Goal: Information Seeking & Learning: Check status

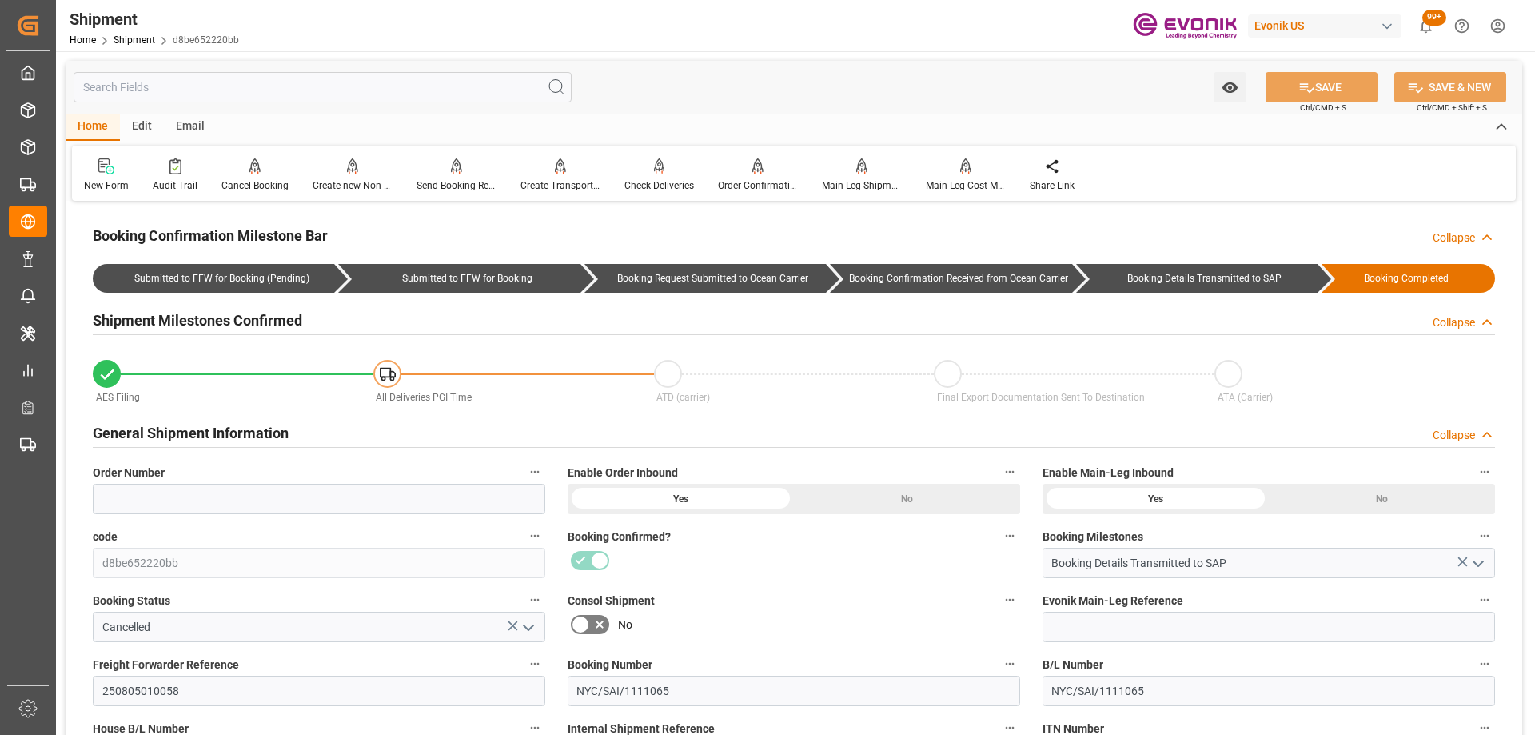
scroll to position [320, 0]
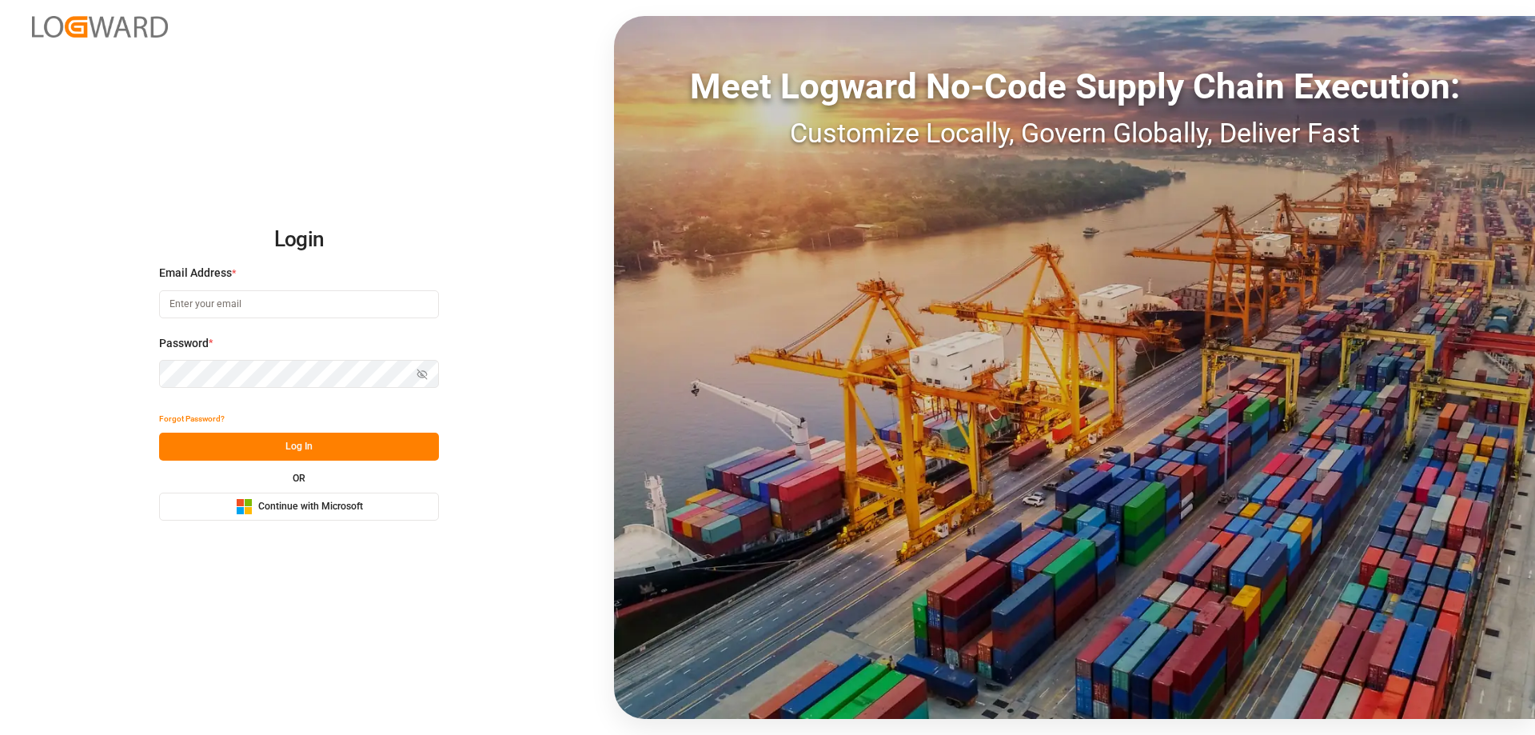
type input "[PERSON_NAME][EMAIL_ADDRESS][DOMAIN_NAME]"
click at [307, 468] on div "Forgot Password? Log In OR Microsoft Logo Continue with Microsoft" at bounding box center [299, 462] width 280 height 116
click at [312, 445] on button "Log In" at bounding box center [299, 446] width 280 height 28
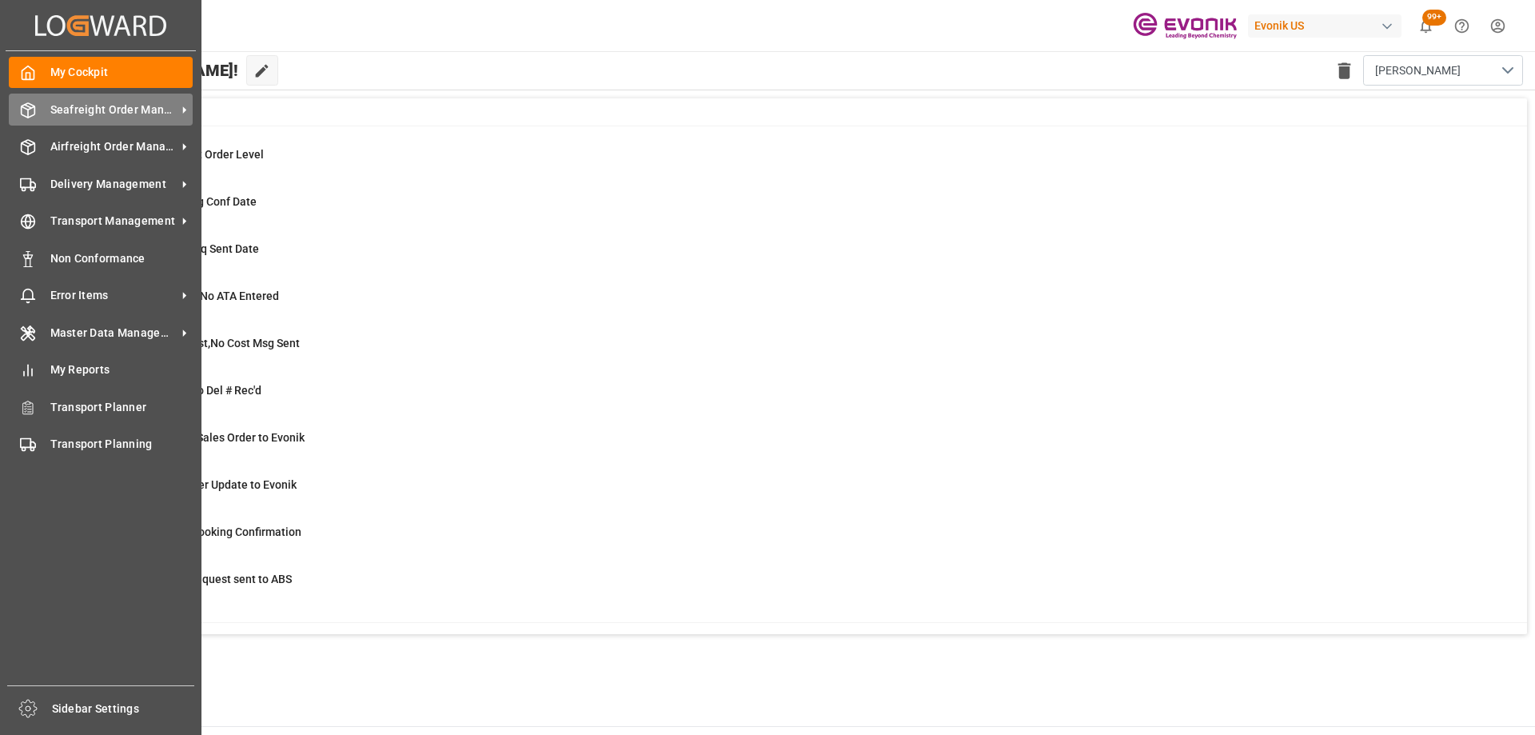
click at [138, 116] on span "Seafreight Order Management" at bounding box center [113, 110] width 126 height 17
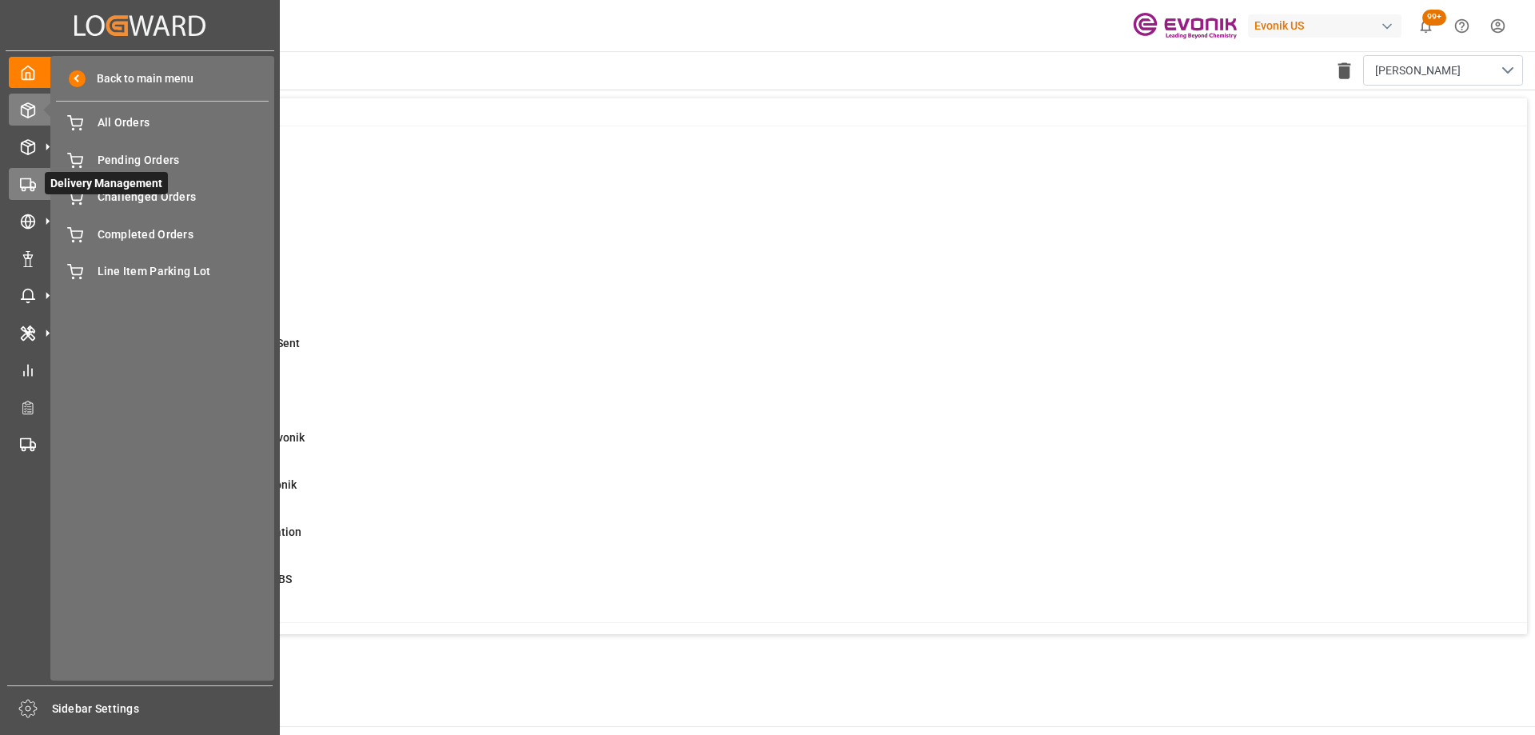
click at [30, 190] on icon at bounding box center [28, 185] width 16 height 16
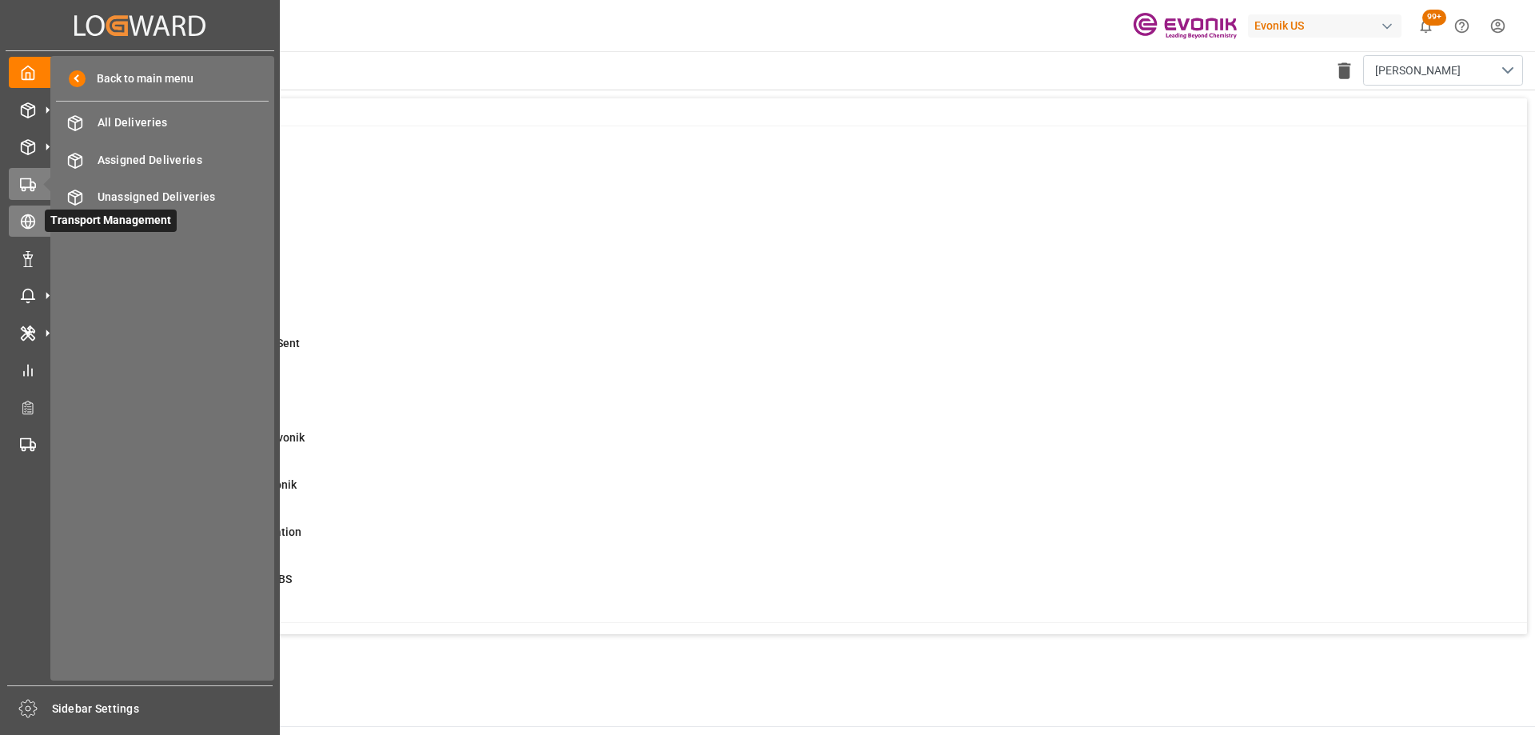
click at [37, 220] on div "Transport Management Transport Management" at bounding box center [140, 220] width 262 height 31
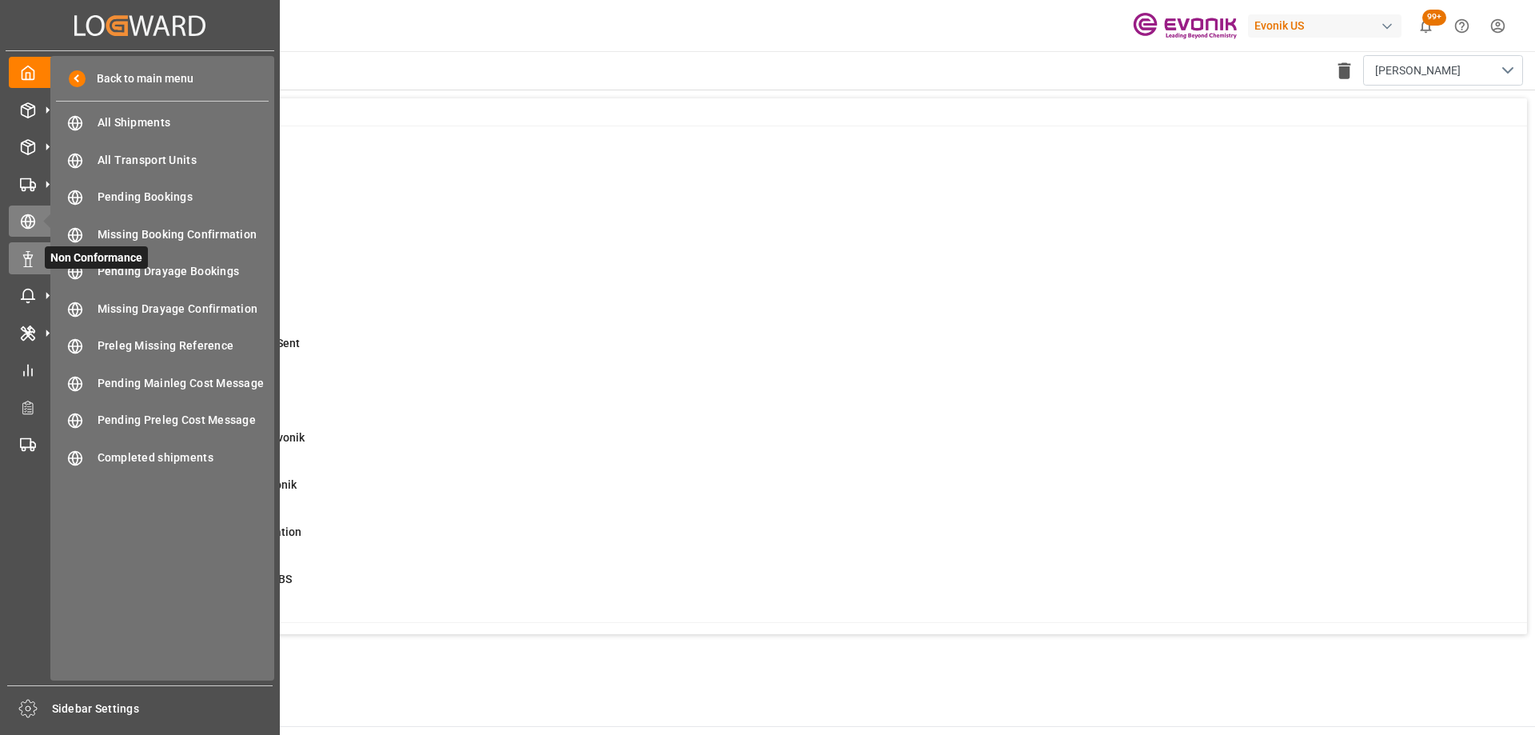
click at [35, 256] on div "Non Conformance Non Conformance" at bounding box center [140, 257] width 262 height 31
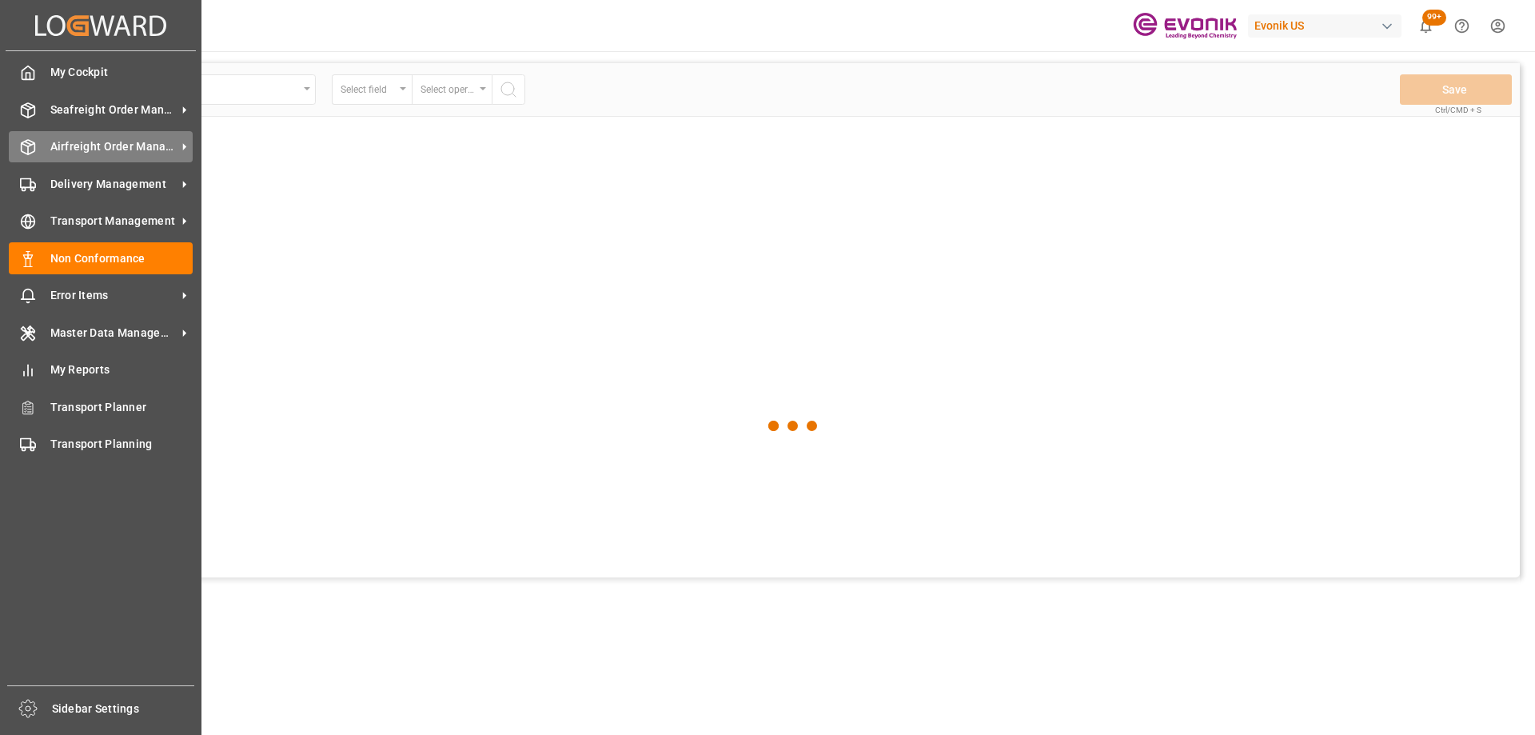
click at [68, 143] on span "Airfreight Order Management" at bounding box center [113, 146] width 126 height 17
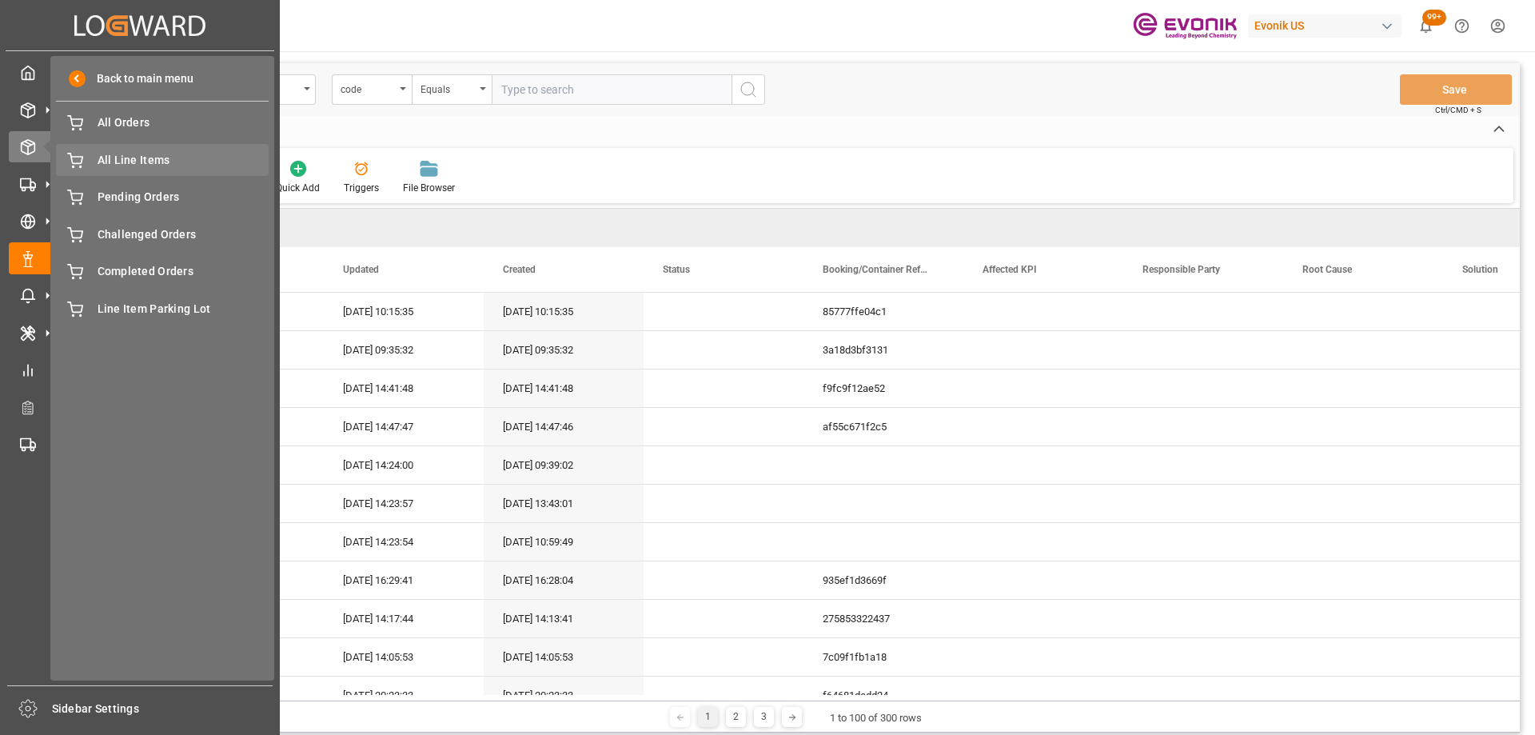
click at [161, 171] on div "All Line Items All Line Items" at bounding box center [162, 159] width 213 height 31
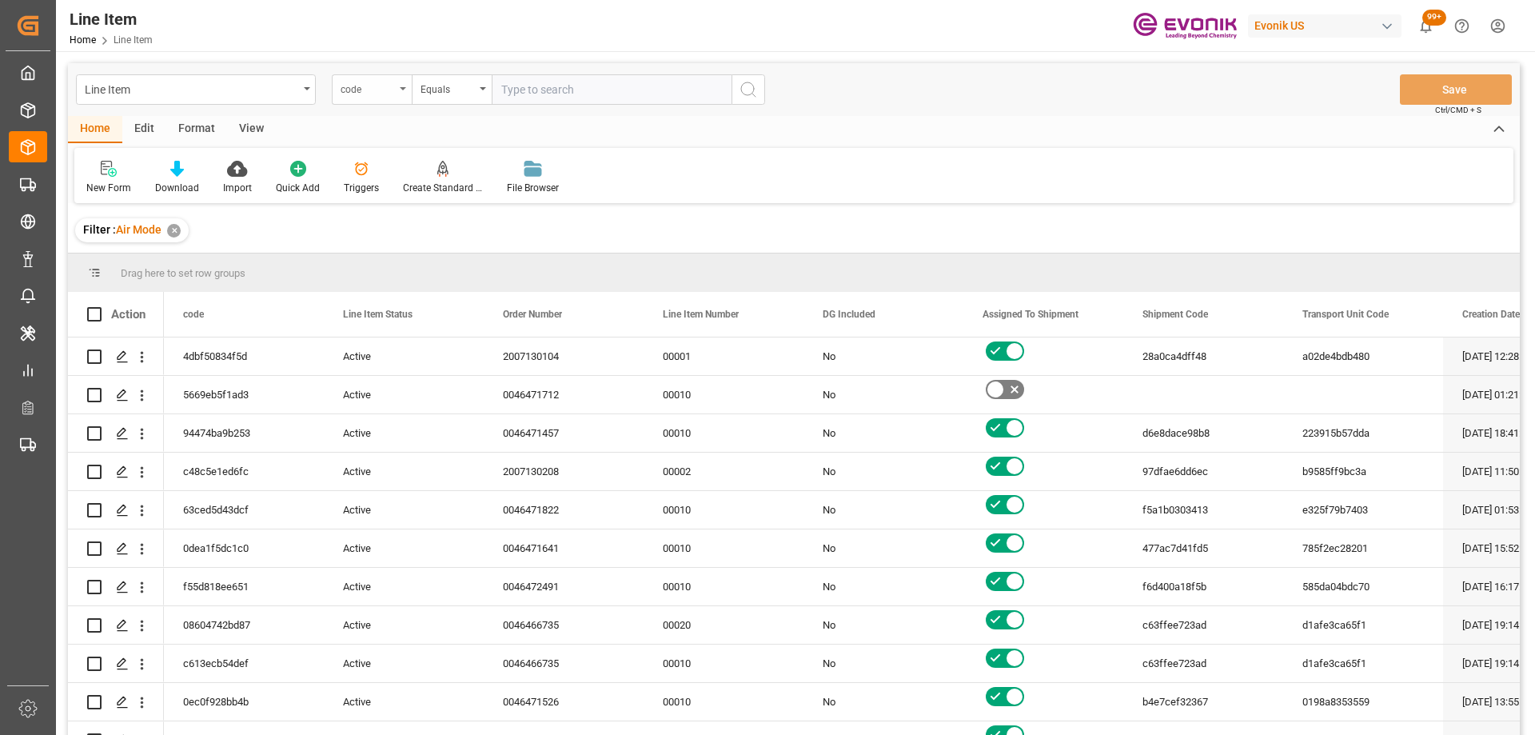
click at [381, 102] on div "code" at bounding box center [372, 89] width 80 height 30
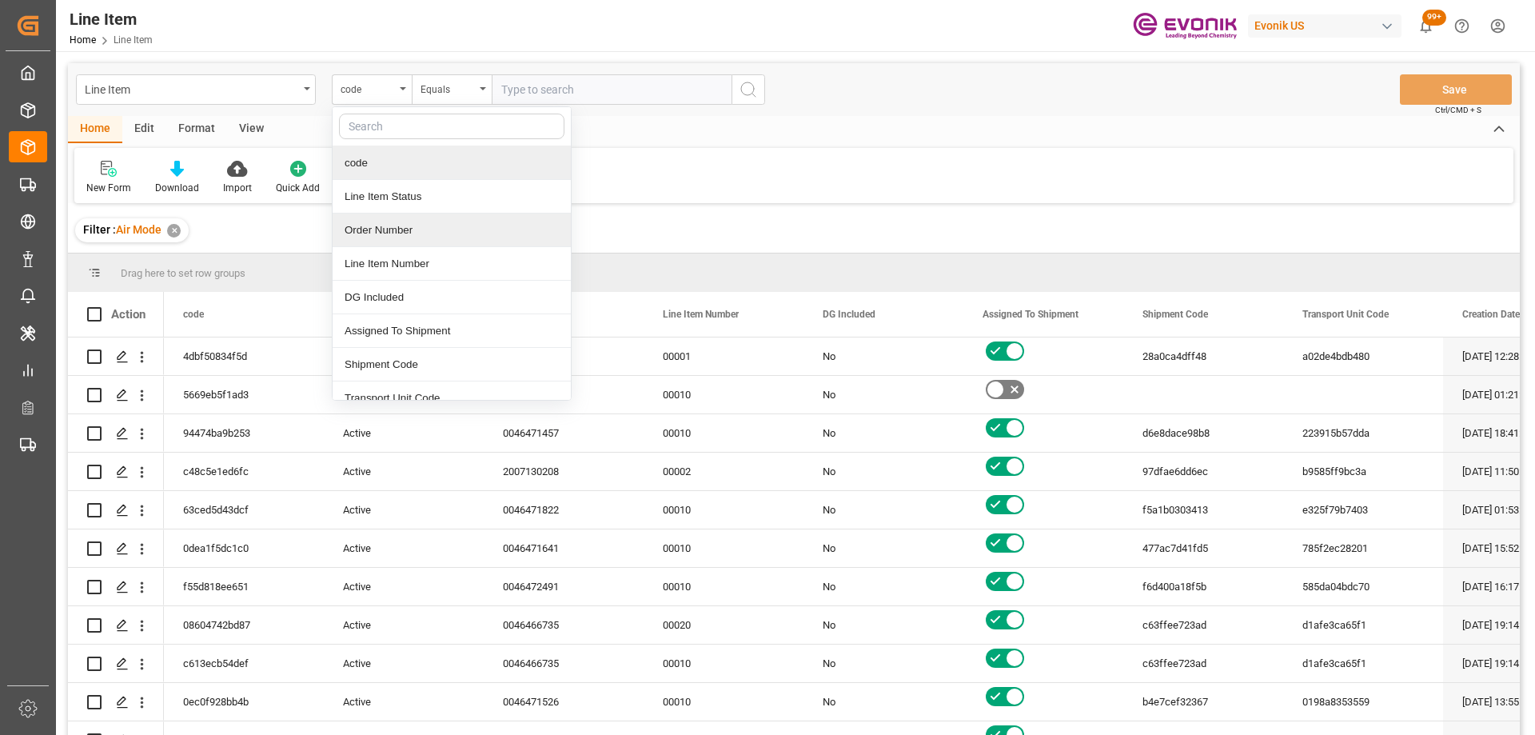
click at [385, 225] on div "Order Number" at bounding box center [452, 230] width 238 height 34
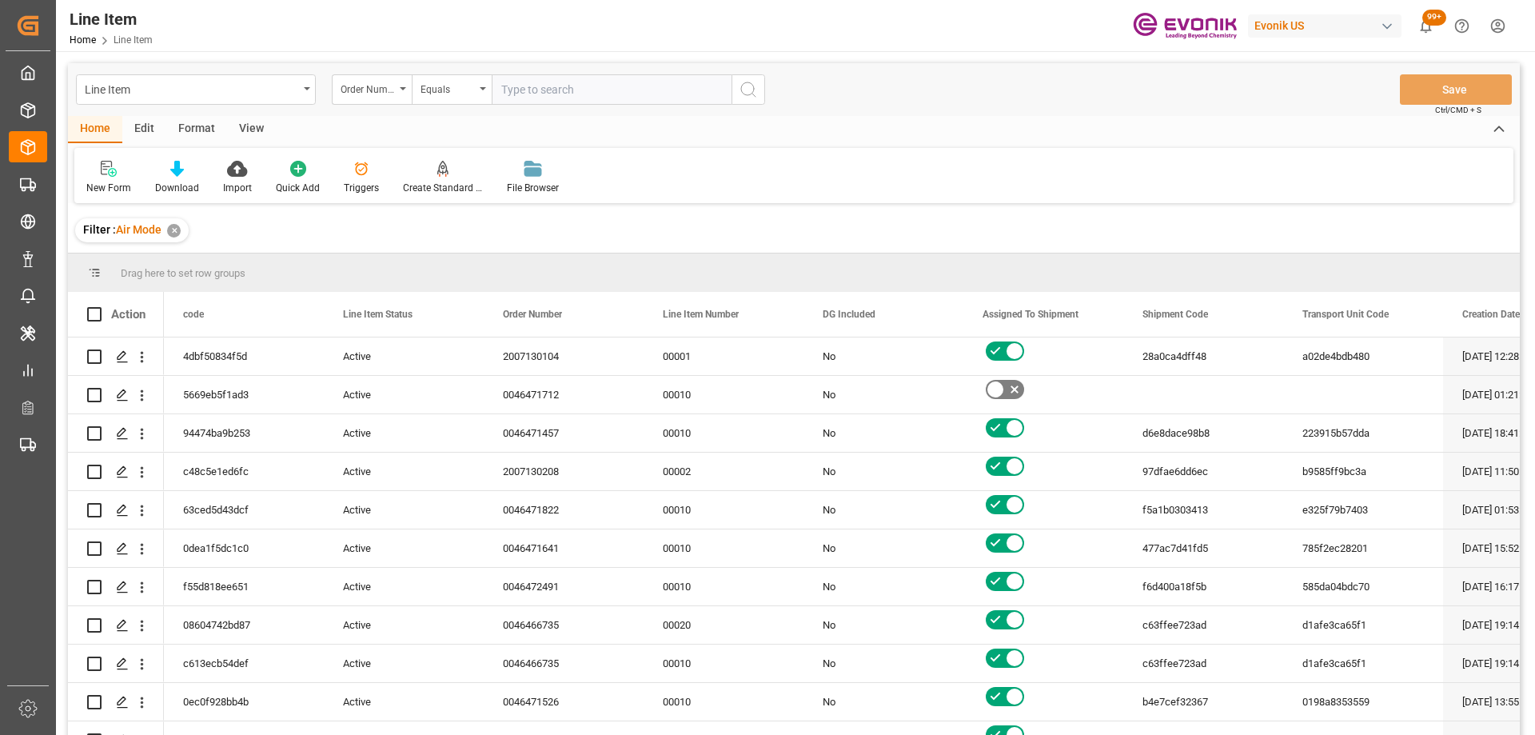
click at [580, 94] on input "text" at bounding box center [612, 89] width 240 height 30
paste input "0046470579"
type input "0046470579"
click at [754, 92] on icon "search button" at bounding box center [748, 89] width 19 height 19
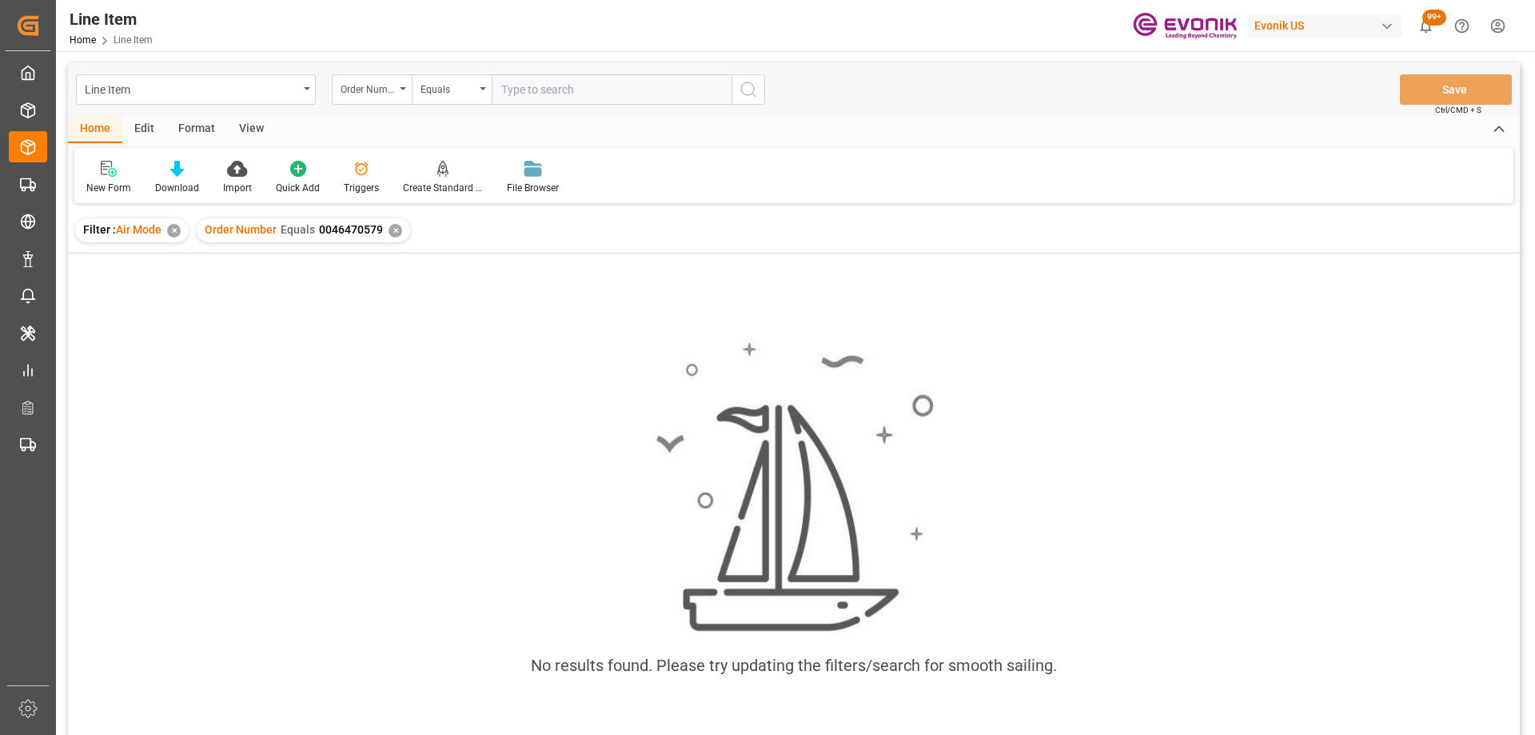
click at [177, 231] on div "✕" at bounding box center [174, 231] width 14 height 14
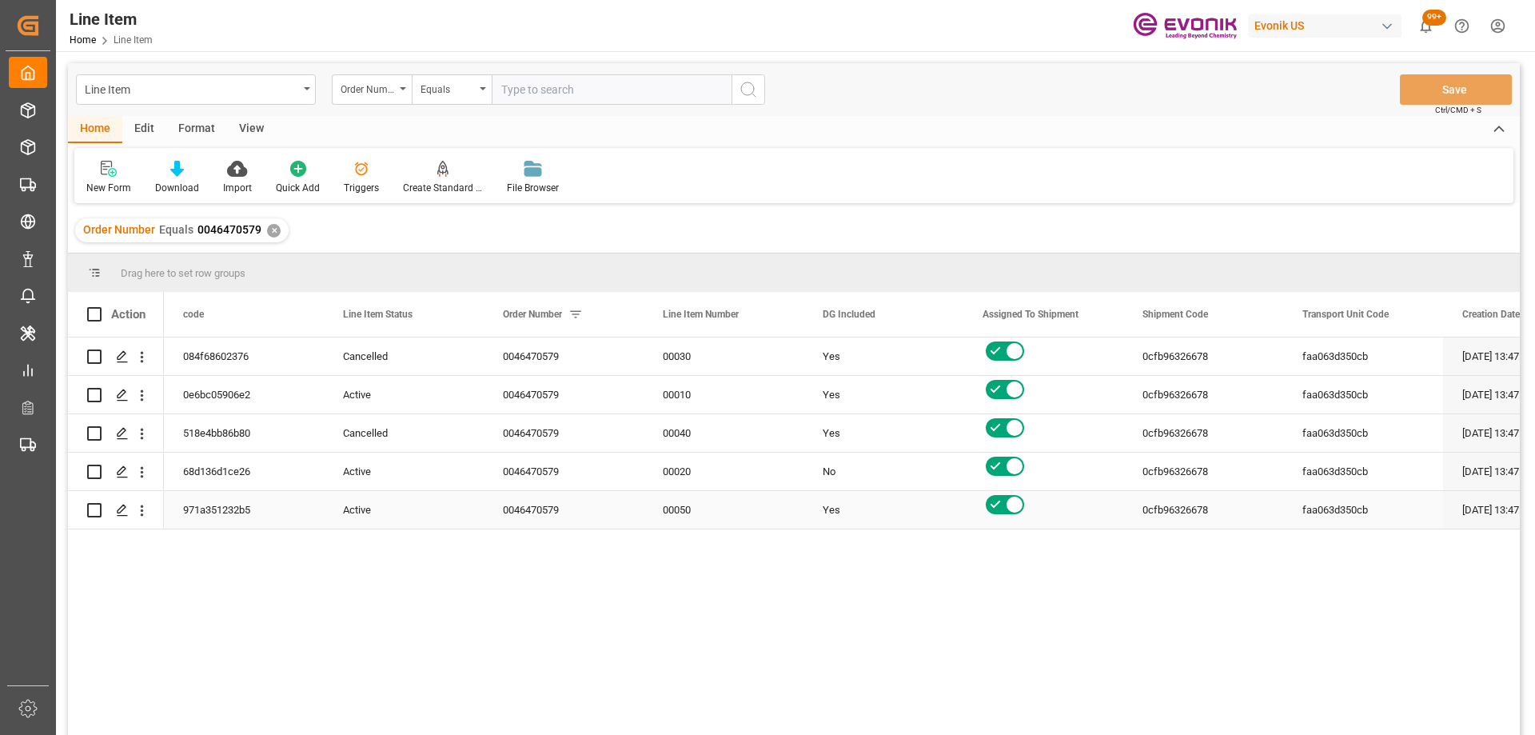
click at [553, 481] on div "0046470579" at bounding box center [564, 471] width 160 height 38
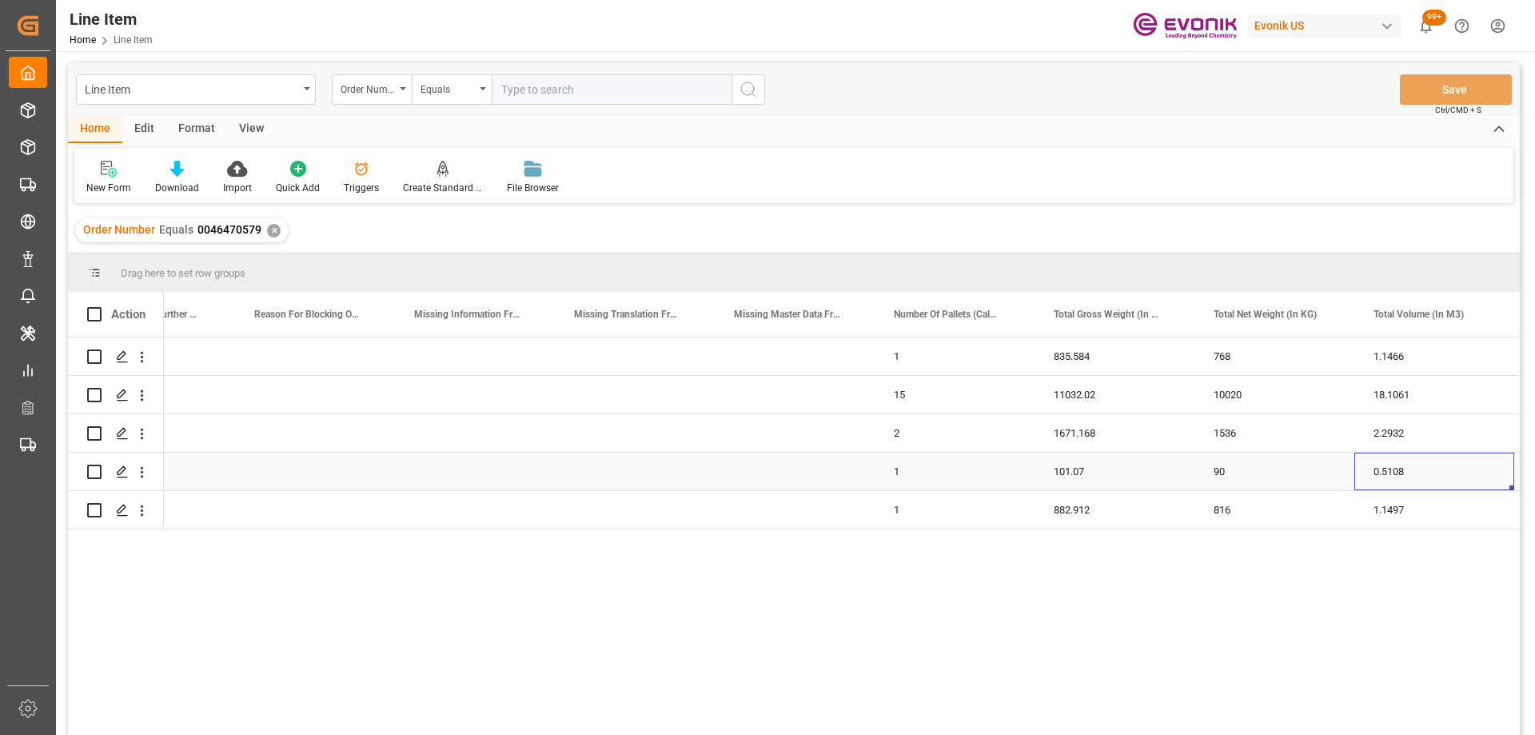
scroll to position [0, 1847]
click at [1261, 509] on div "1.1497" at bounding box center [1274, 510] width 160 height 38
click at [1407, 433] on div "8" at bounding box center [1434, 433] width 160 height 38
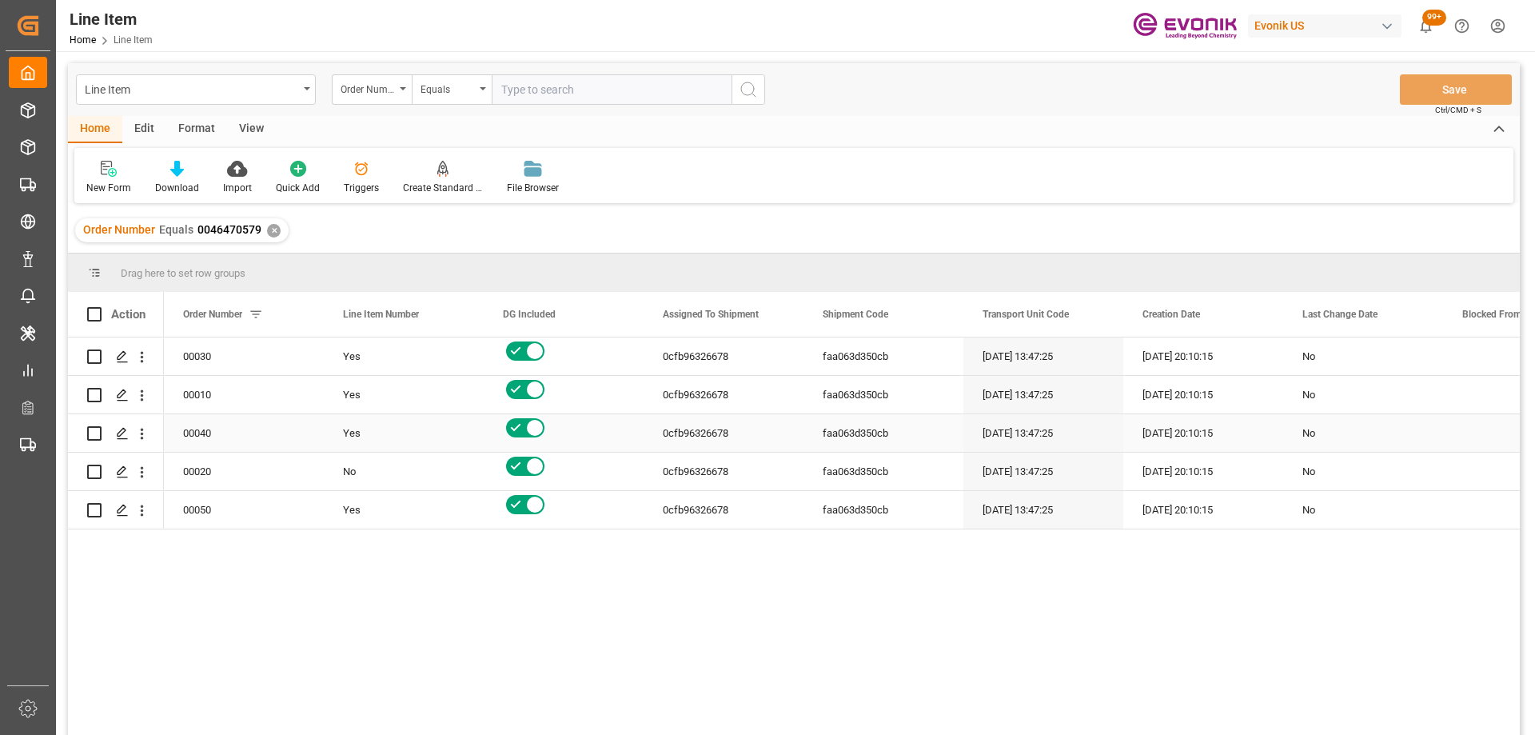
scroll to position [0, 0]
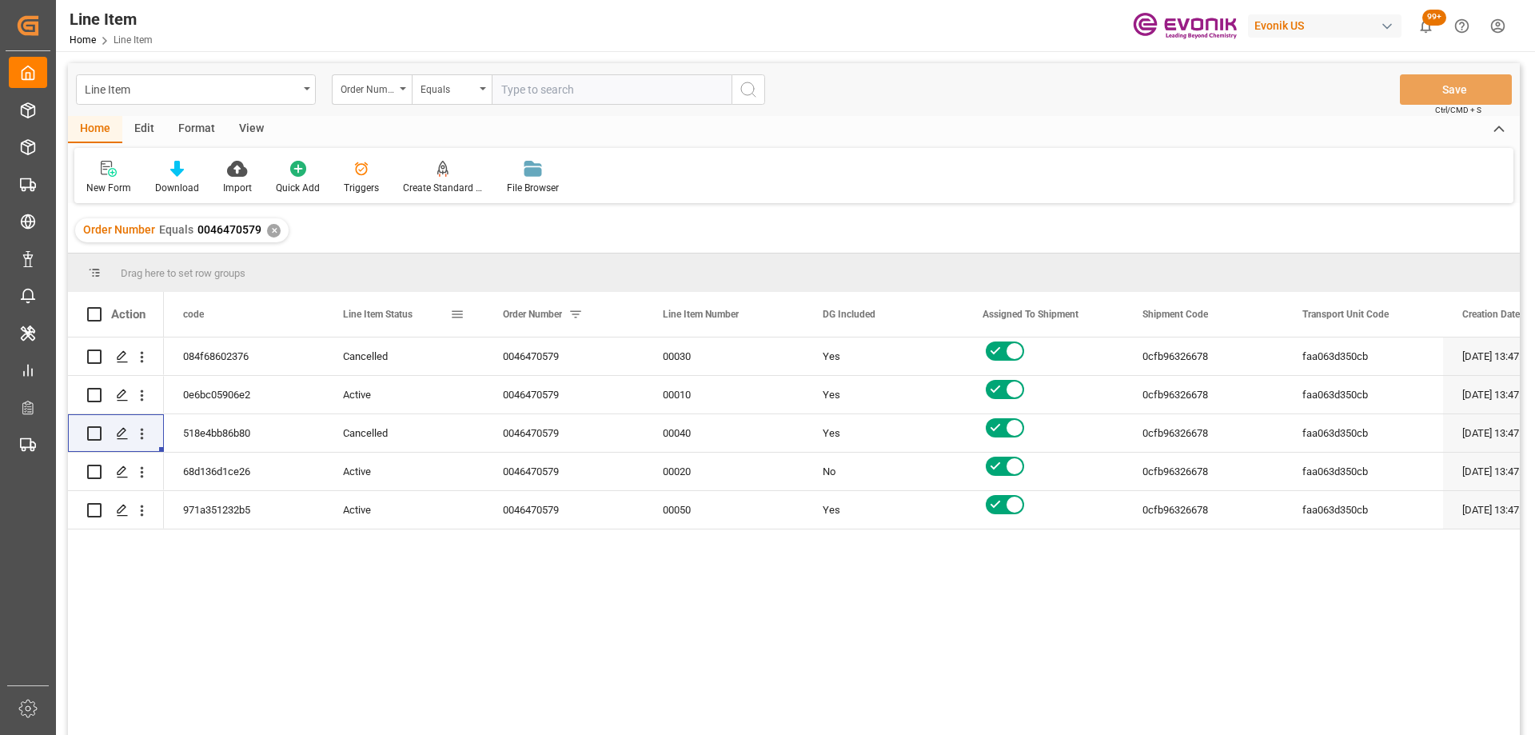
click at [448, 317] on div "Line Item Status" at bounding box center [396, 314] width 107 height 45
click at [407, 440] on div "Active" at bounding box center [404, 433] width 122 height 37
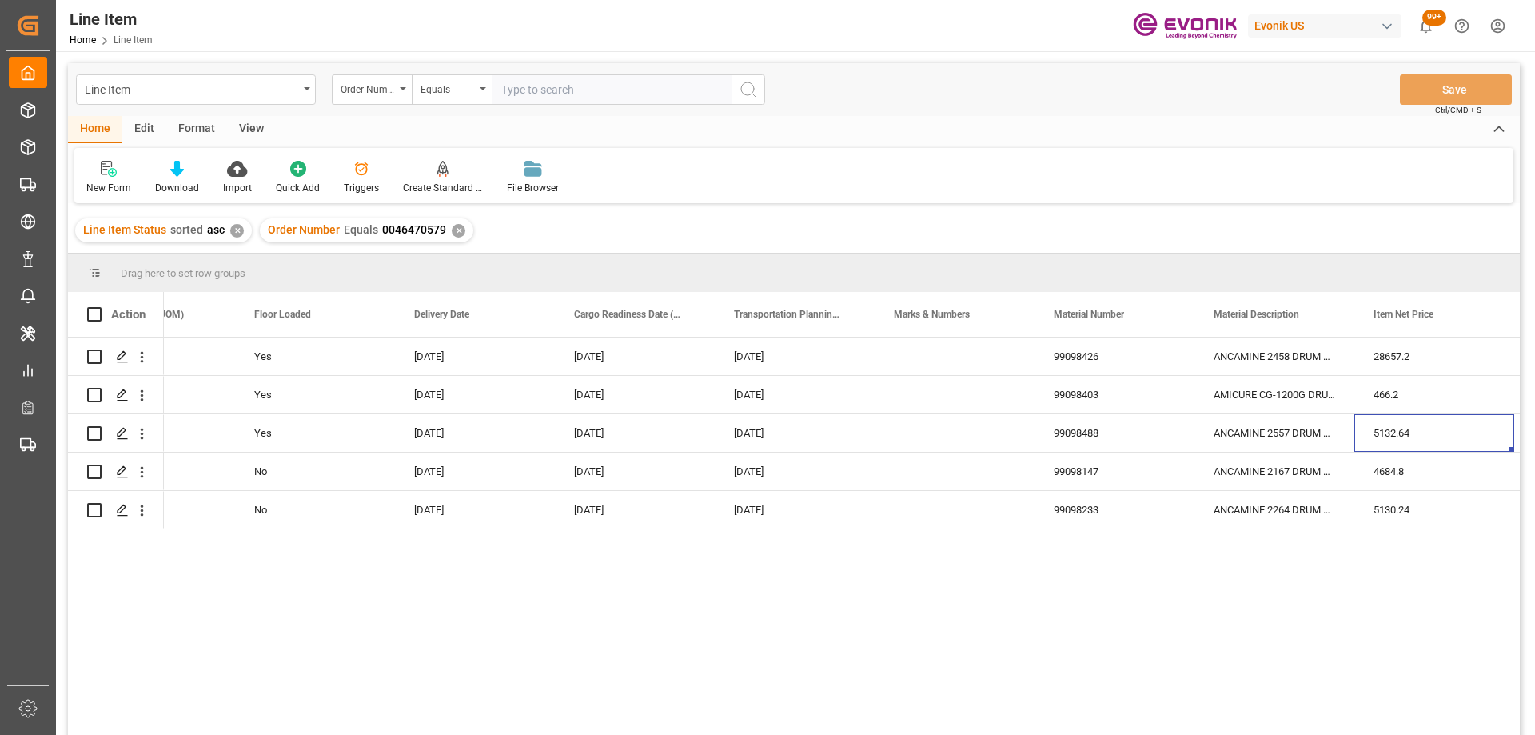
click at [245, 130] on div "View" at bounding box center [251, 129] width 49 height 27
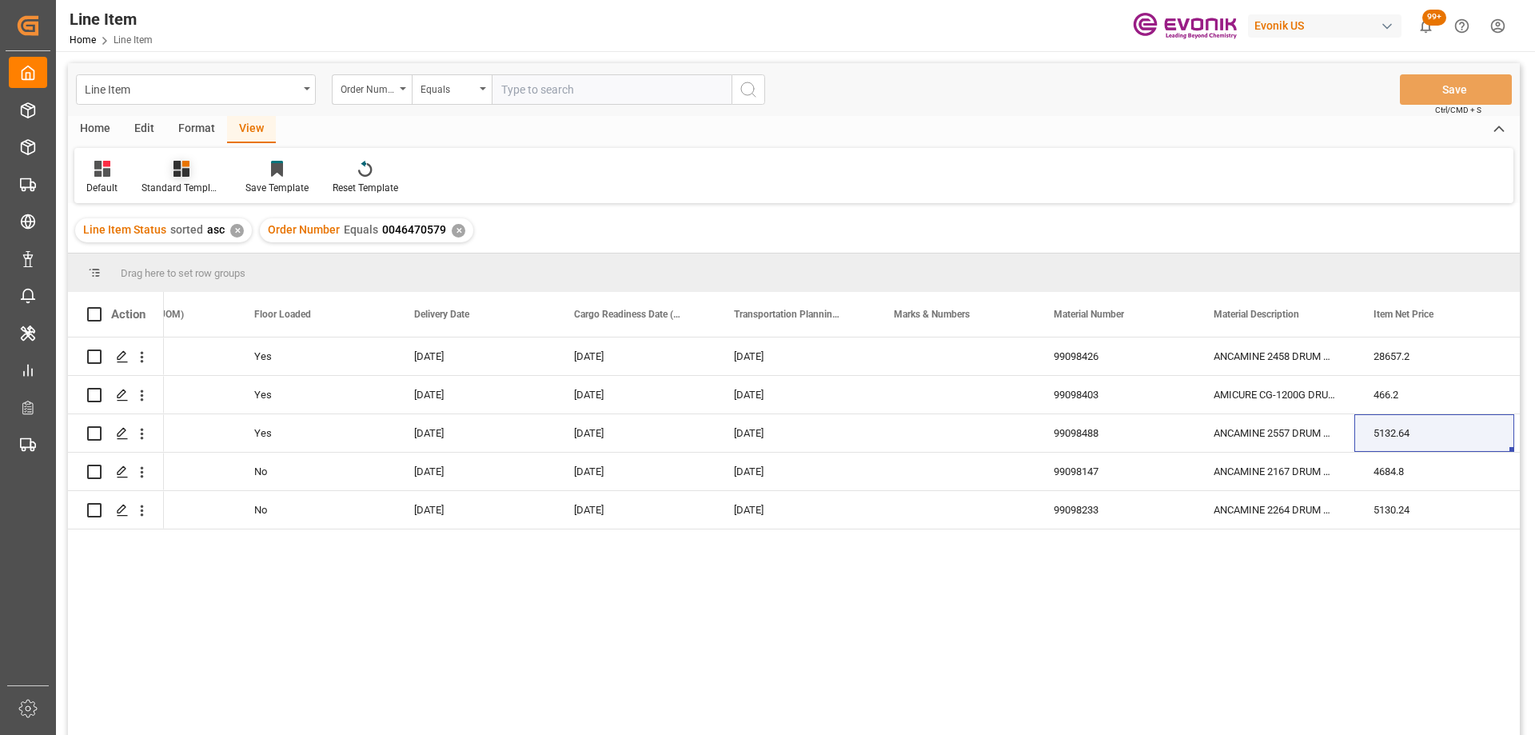
click at [187, 179] on div "Standard Templates" at bounding box center [181, 177] width 104 height 35
click at [205, 355] on div "AES View" at bounding box center [224, 357] width 140 height 17
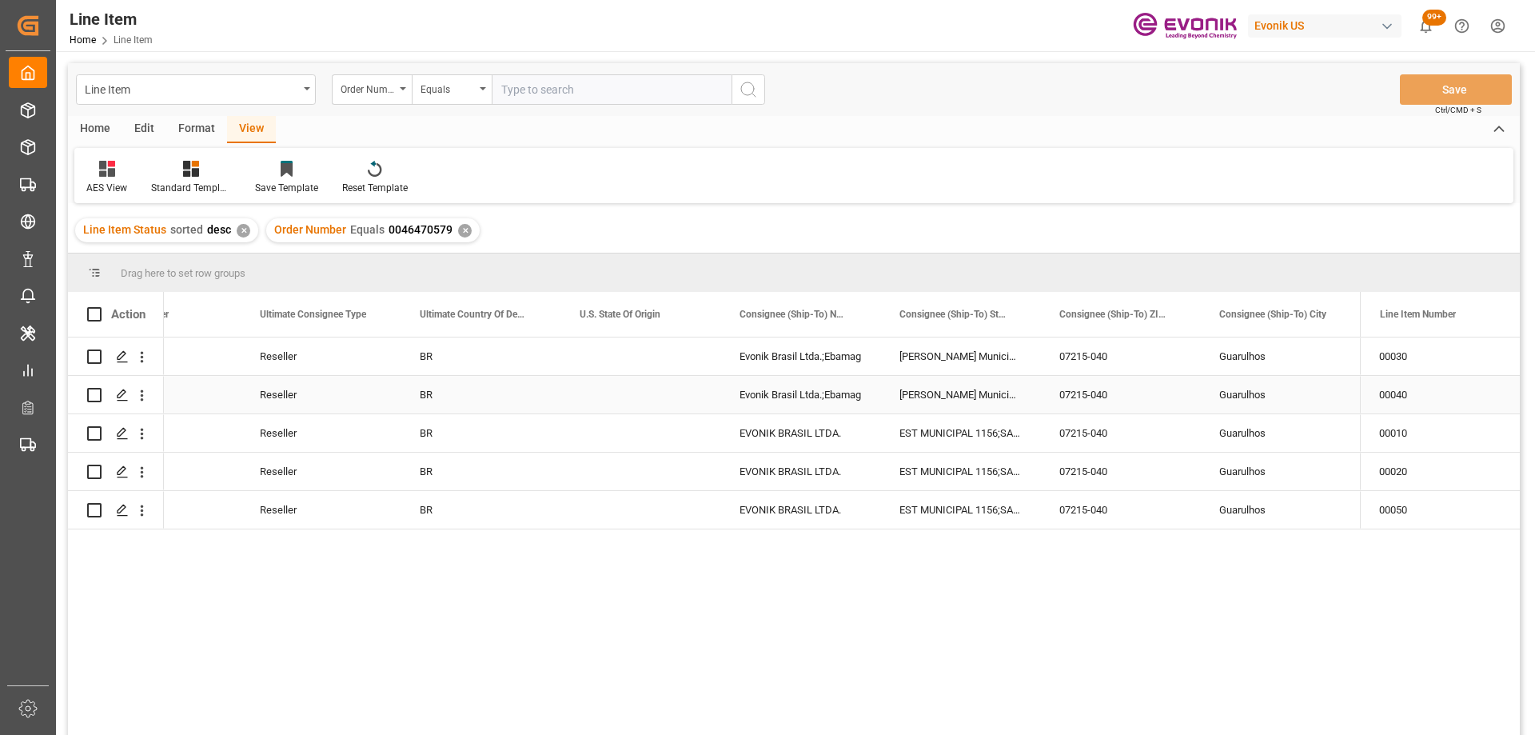
click at [485, 388] on div "BR" at bounding box center [480, 395] width 160 height 38
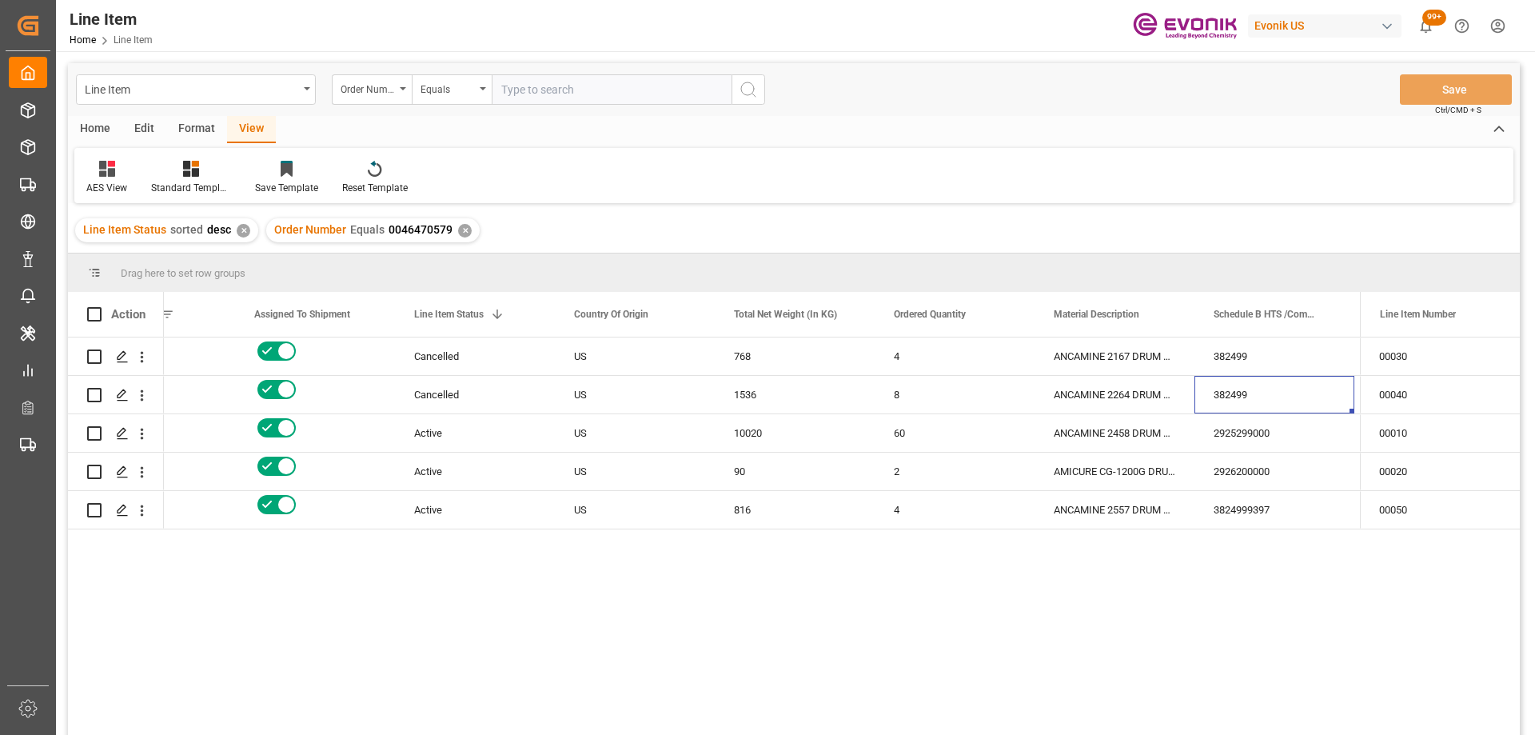
click at [154, 635] on div "4684.8 382499 ANCAMINE 2167 DRUM 192KG 4 768 US Cancelled 0046470579 8" at bounding box center [794, 538] width 1452 height 402
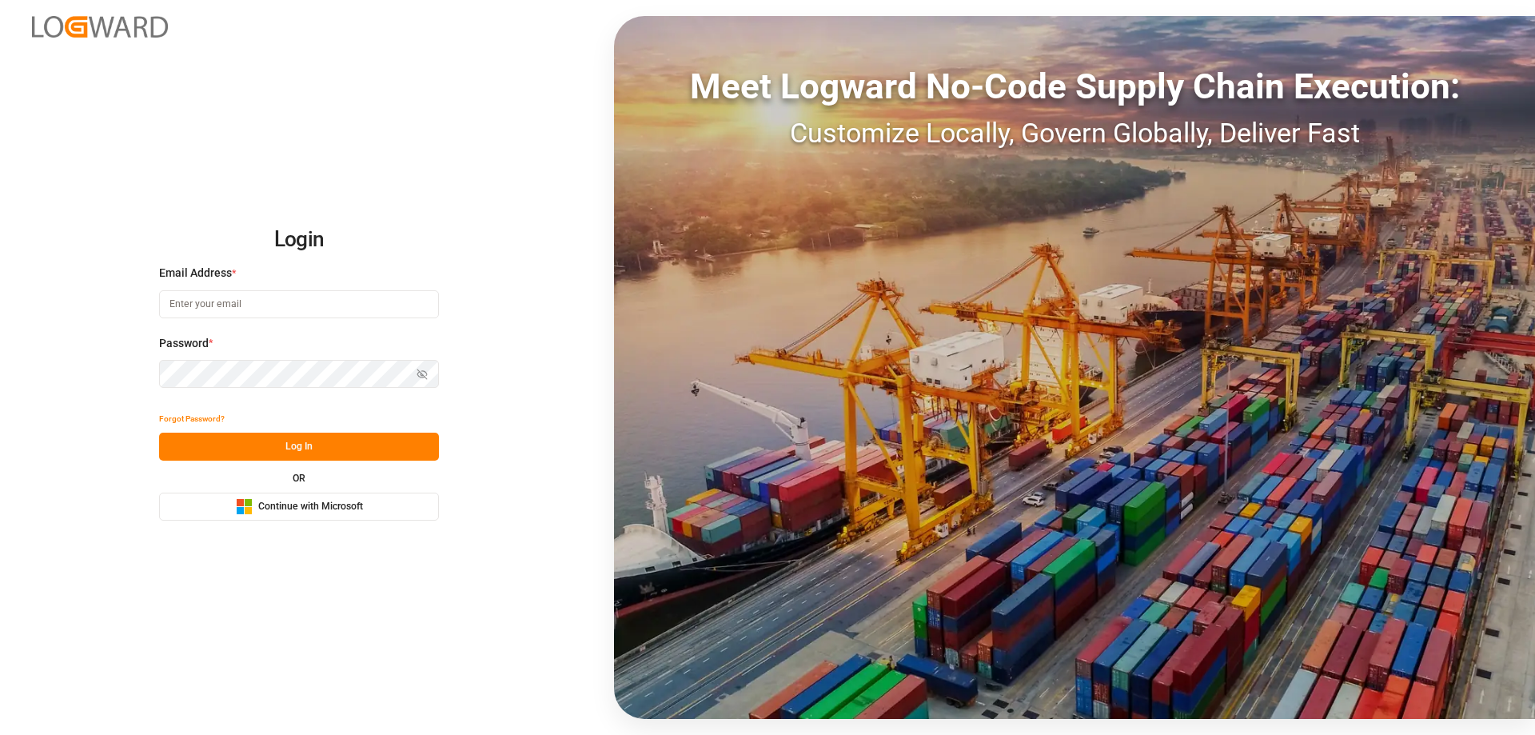
type input "mara-lynn.tan@leschaco.com"
click at [313, 440] on button "Log In" at bounding box center [299, 446] width 280 height 28
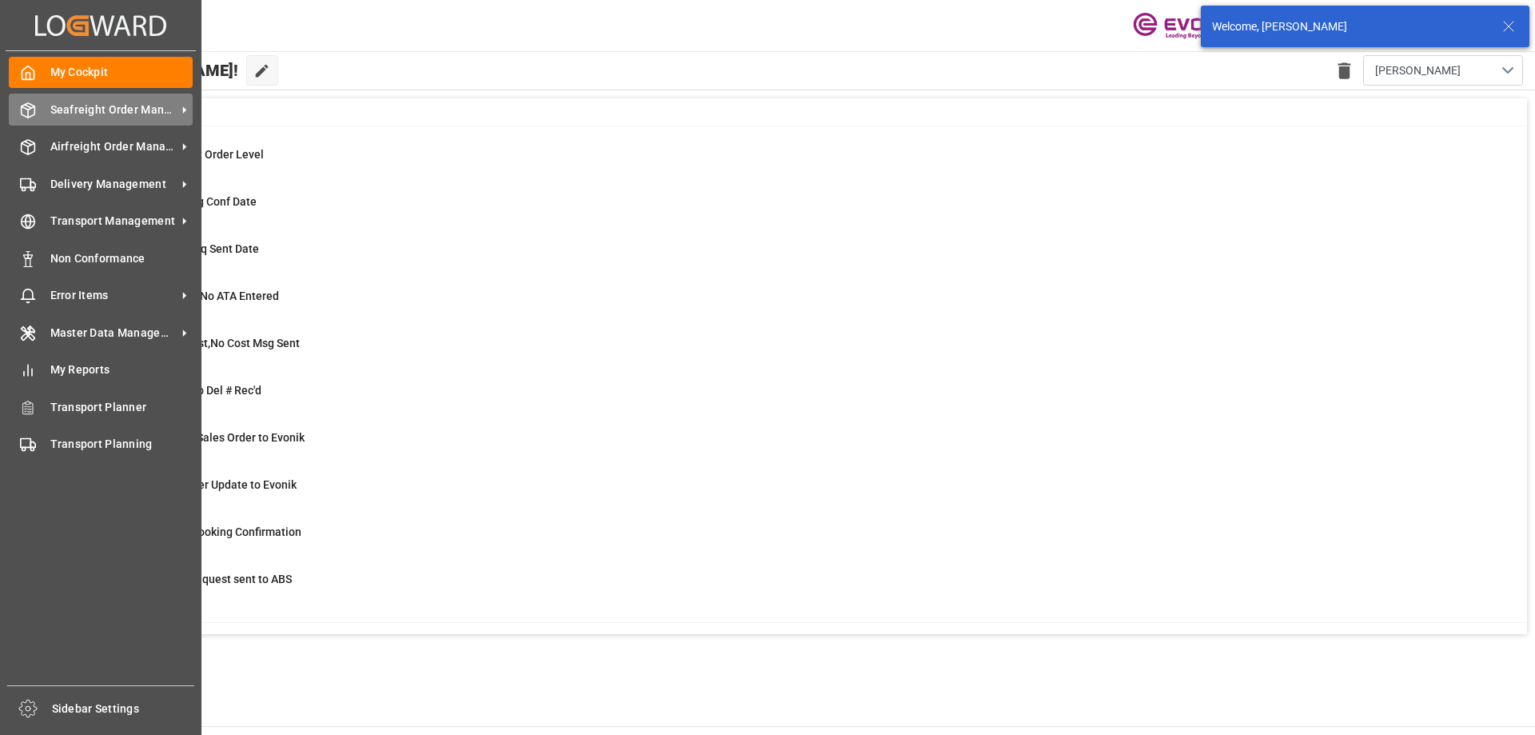
click at [88, 103] on span "Seafreight Order Management" at bounding box center [113, 110] width 126 height 17
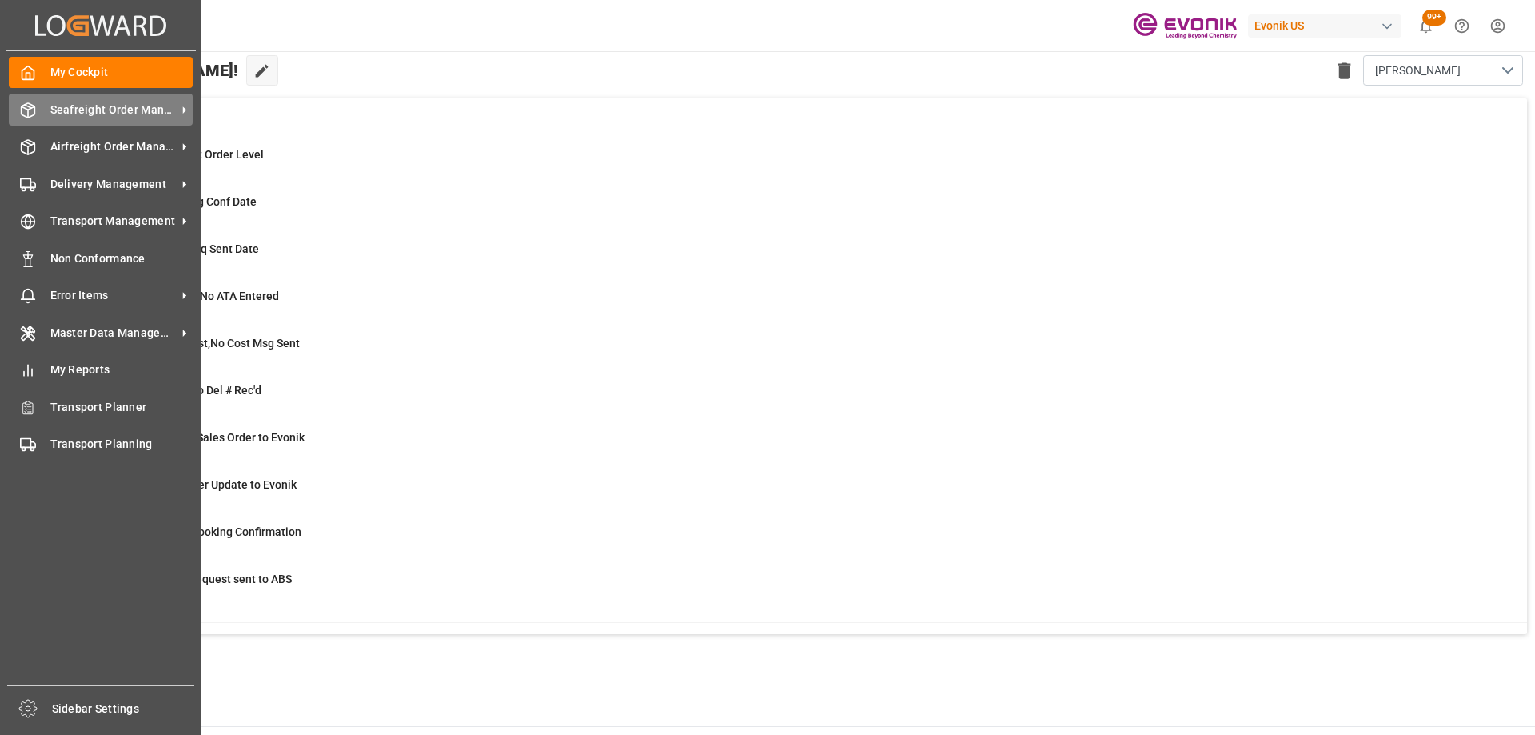
click at [53, 112] on span "Seafreight Order Management" at bounding box center [113, 110] width 126 height 17
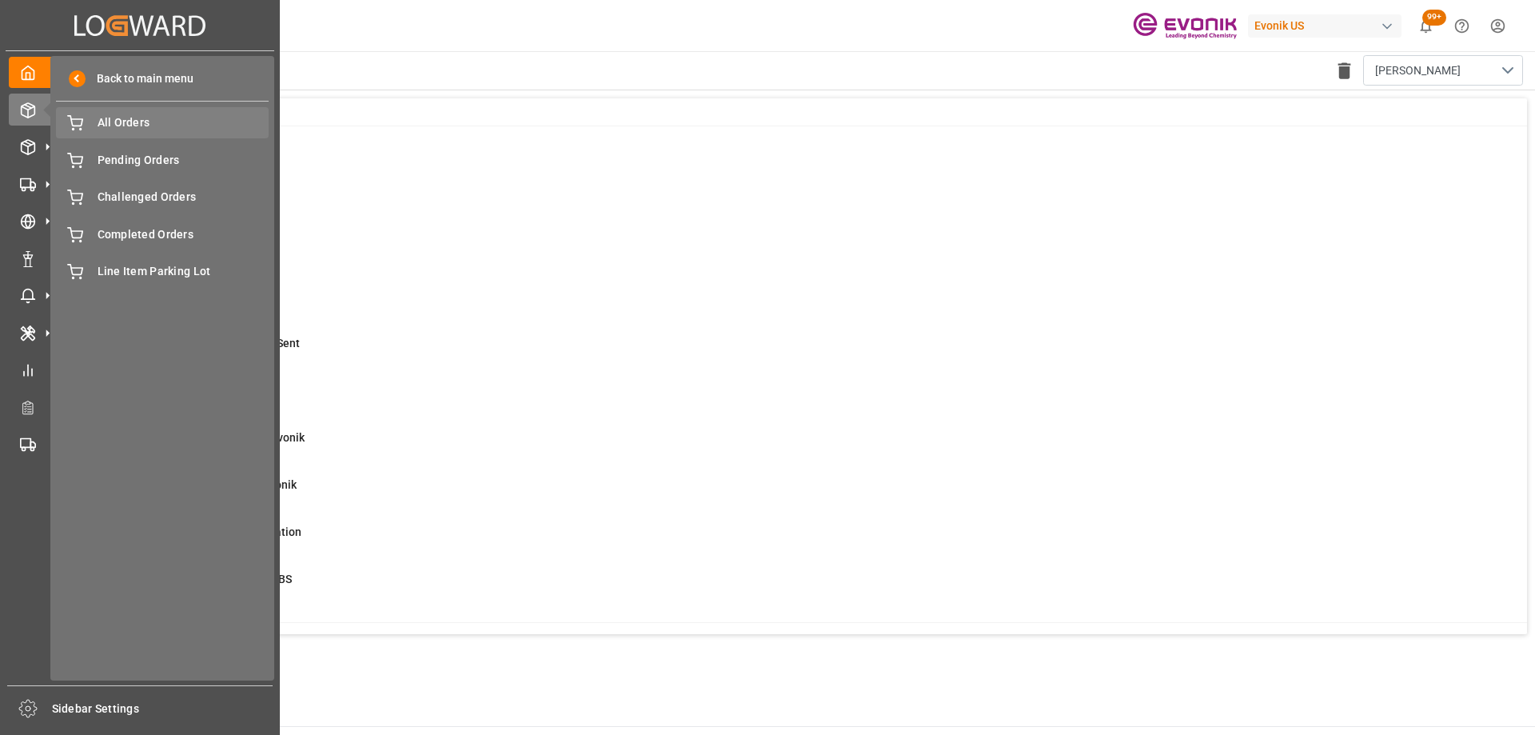
click at [98, 117] on span "All Orders" at bounding box center [184, 122] width 172 height 17
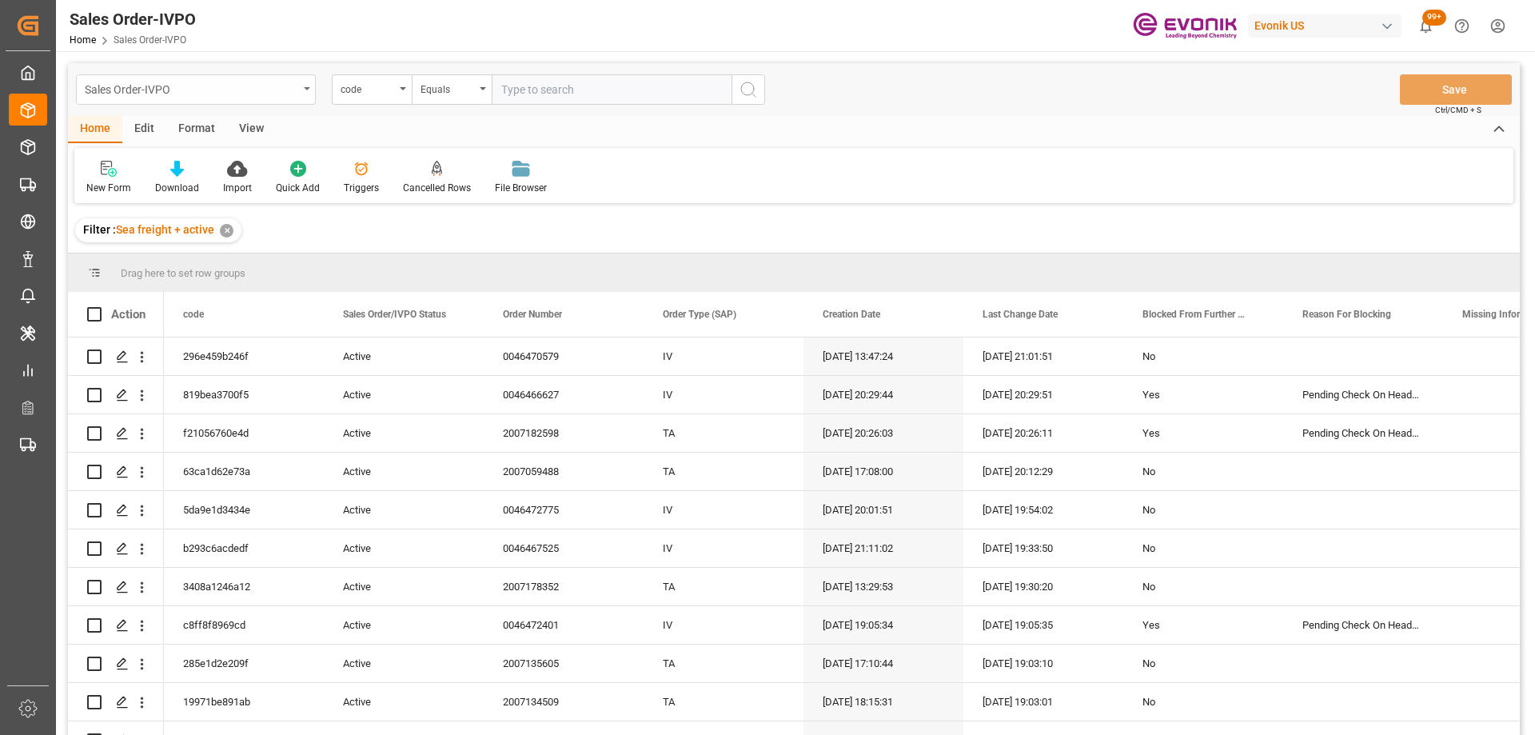
click at [145, 88] on div "Sales Order-IVPO" at bounding box center [191, 88] width 213 height 20
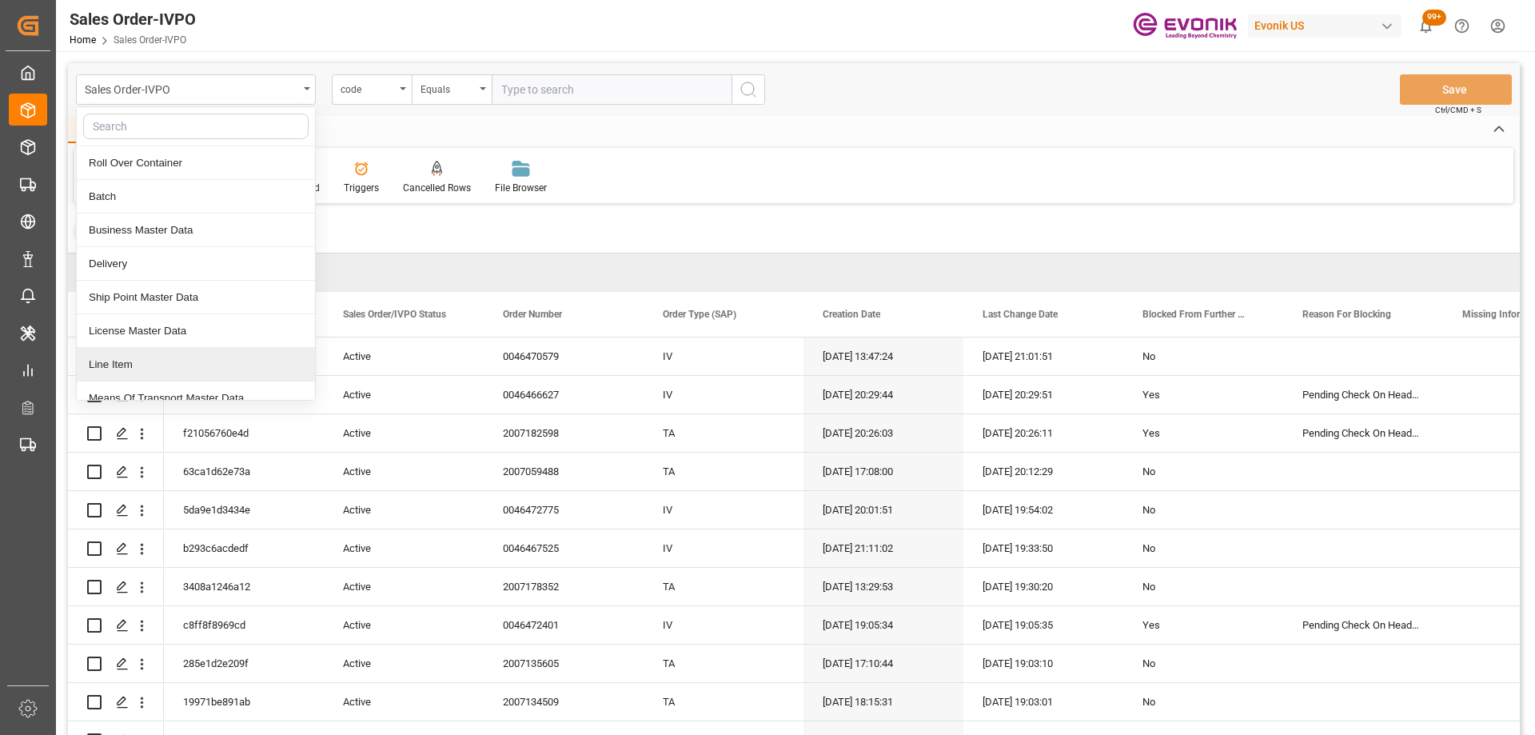
click at [160, 358] on div "Line Item" at bounding box center [196, 365] width 238 height 34
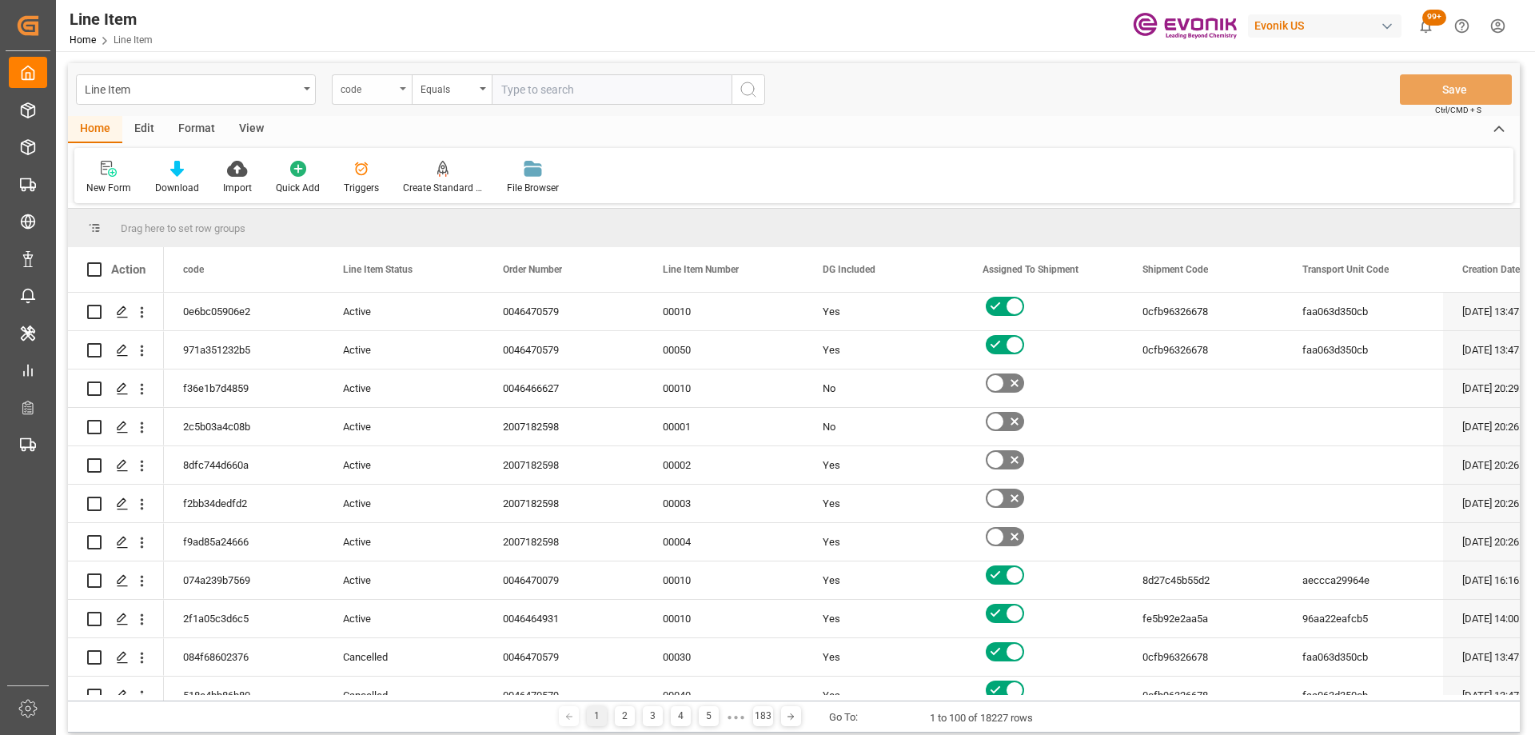
click at [385, 91] on div "code" at bounding box center [368, 87] width 54 height 18
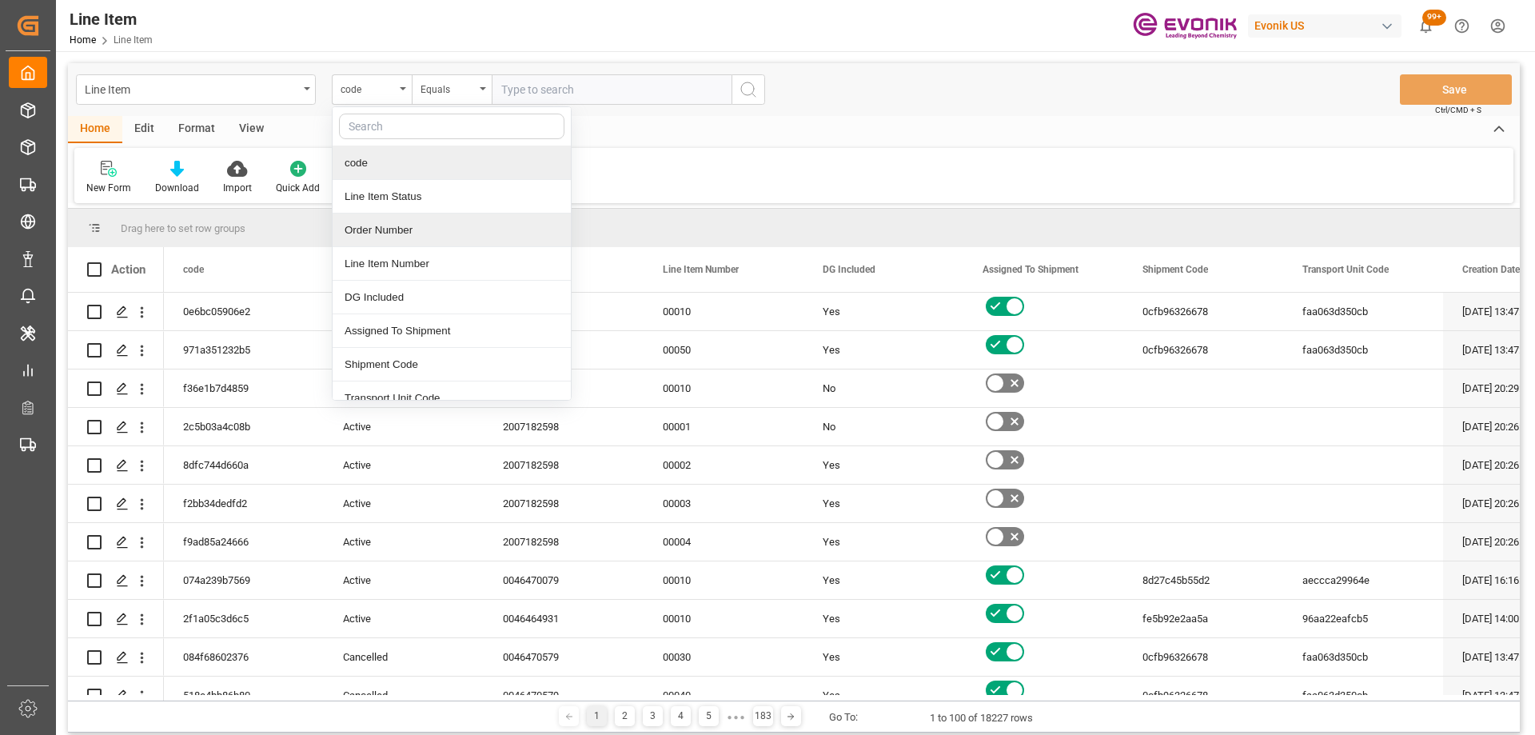
click at [406, 231] on div "Order Number" at bounding box center [452, 230] width 238 height 34
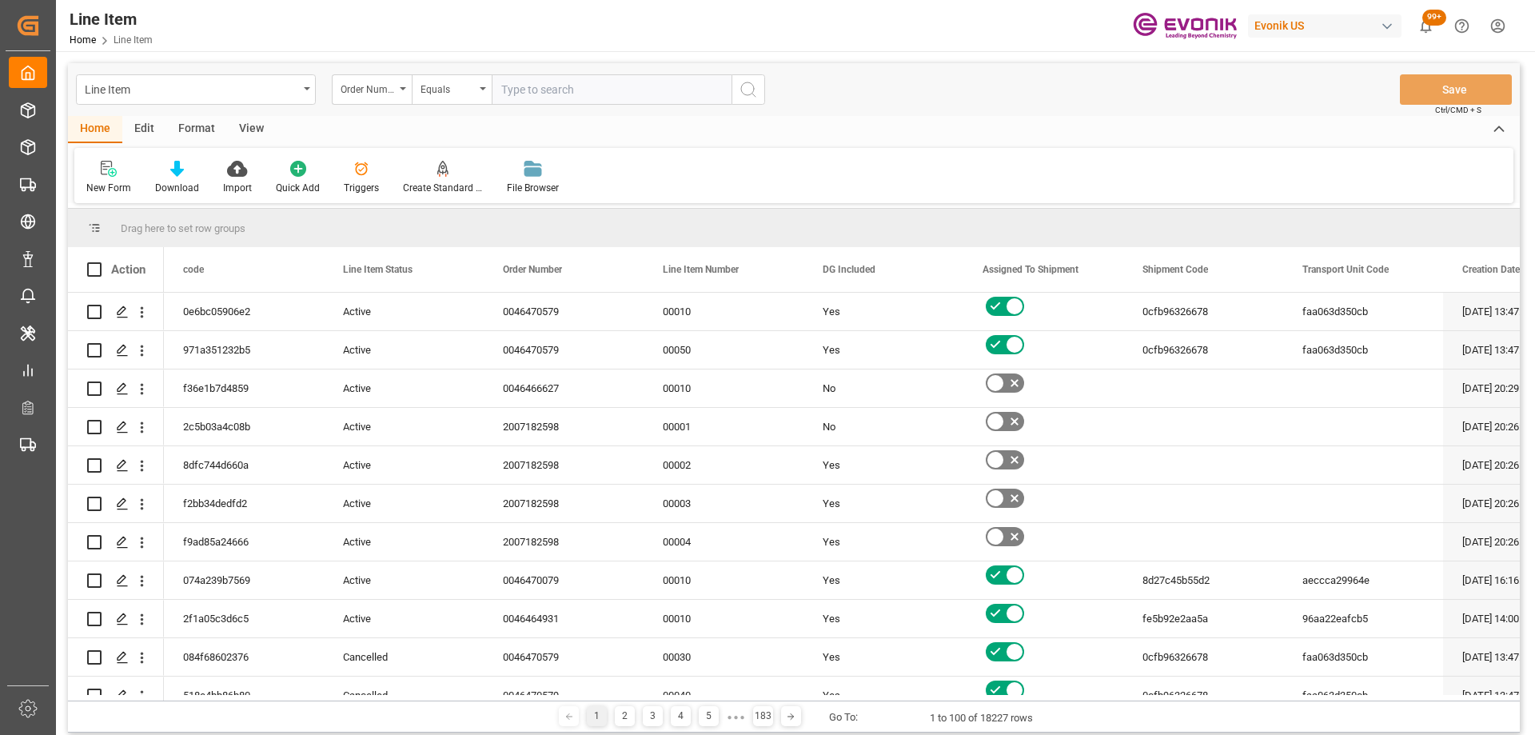
click at [574, 95] on input "text" at bounding box center [612, 89] width 240 height 30
paste input "0046470579"
type input "0046470579"
click at [741, 87] on circle "search button" at bounding box center [747, 88] width 13 height 13
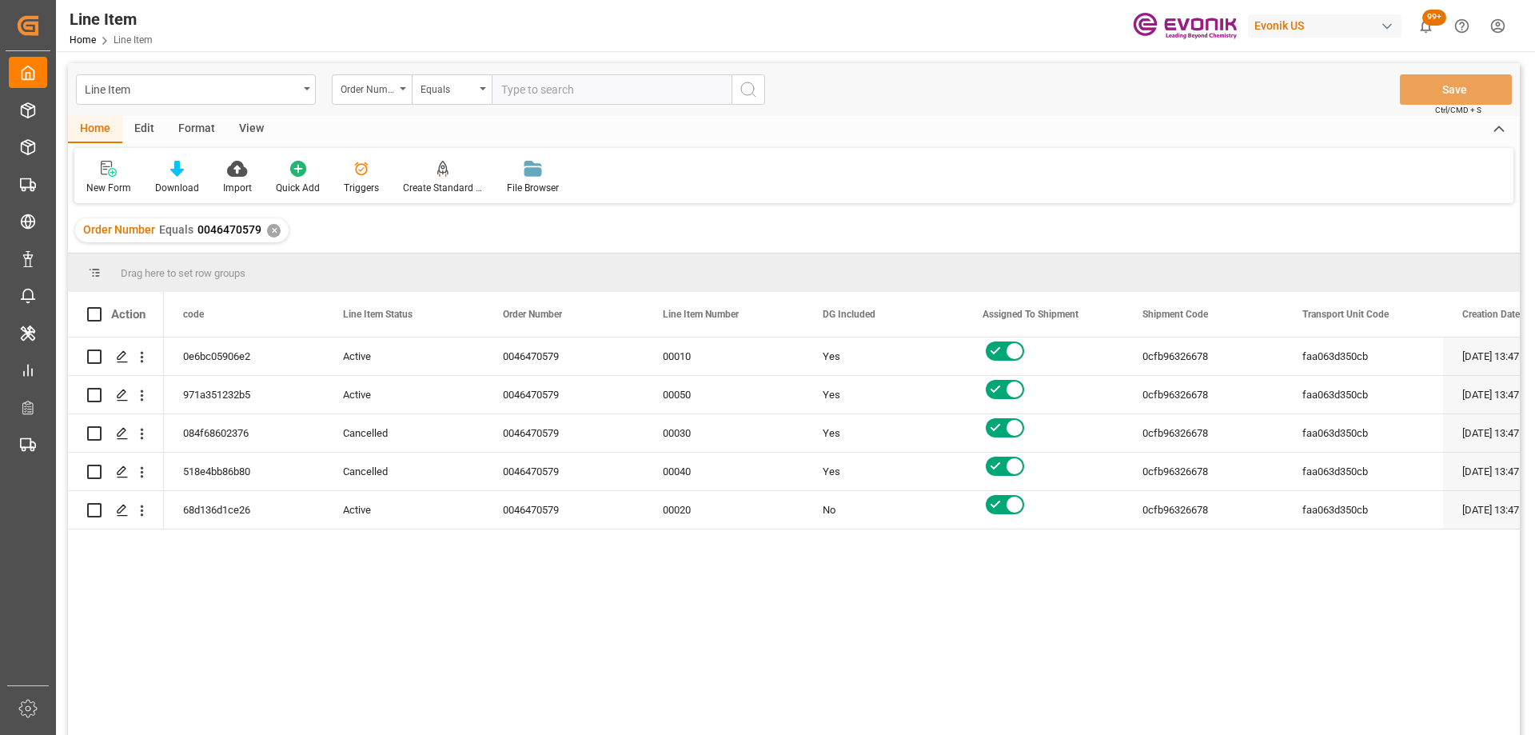
click at [249, 136] on div "View" at bounding box center [251, 129] width 49 height 27
click at [181, 182] on div "Standard Templates" at bounding box center [181, 188] width 80 height 14
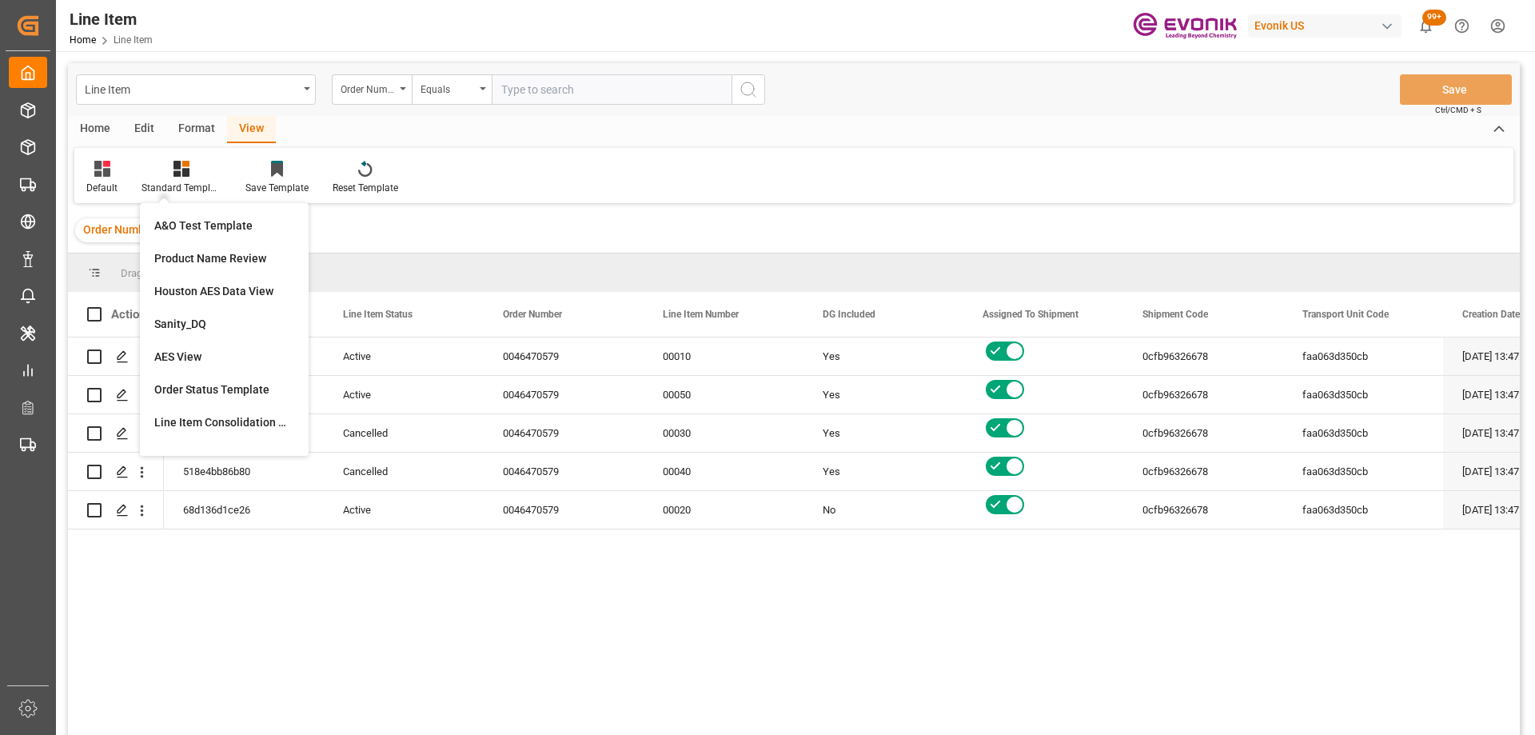
click at [191, 126] on div "Format" at bounding box center [196, 129] width 61 height 27
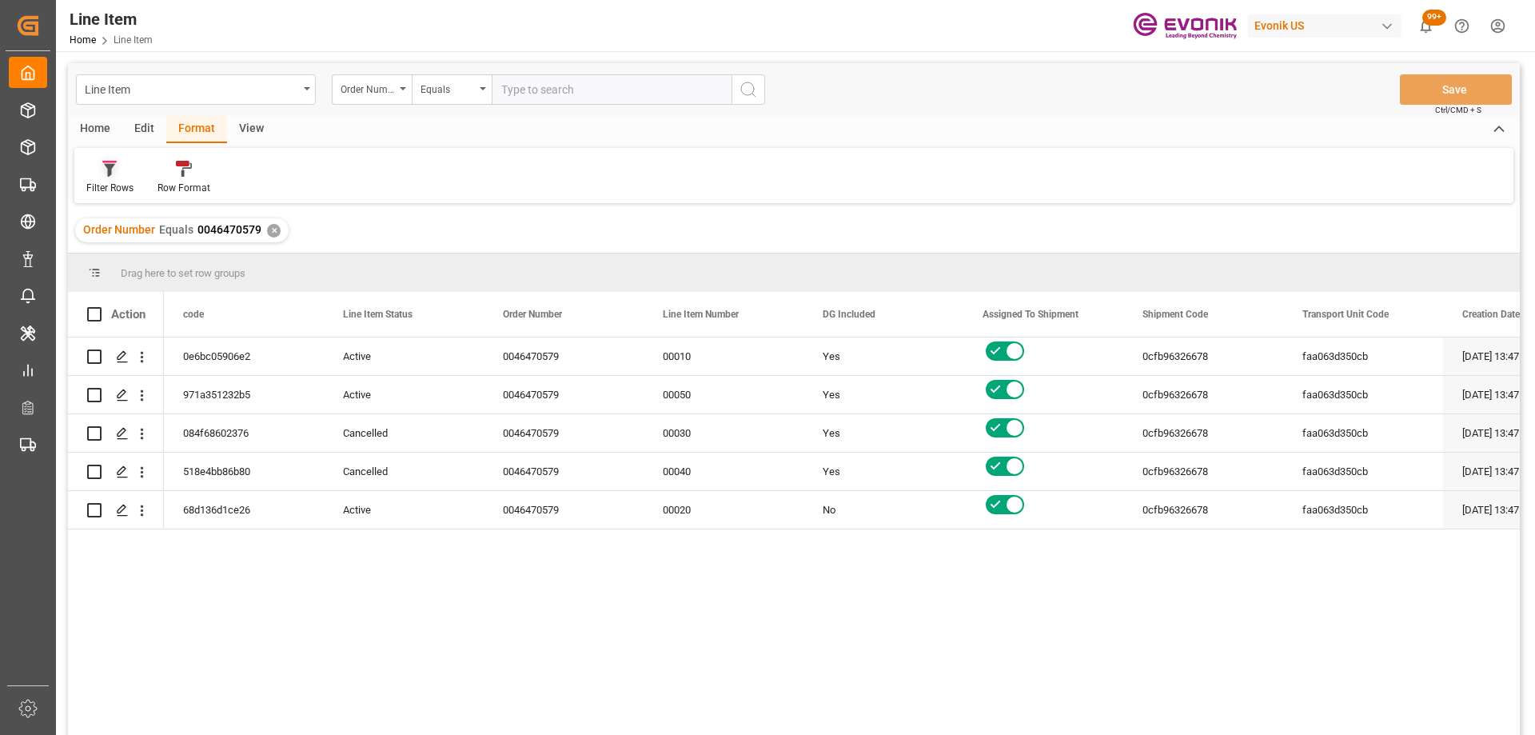
click at [112, 175] on icon at bounding box center [109, 169] width 14 height 16
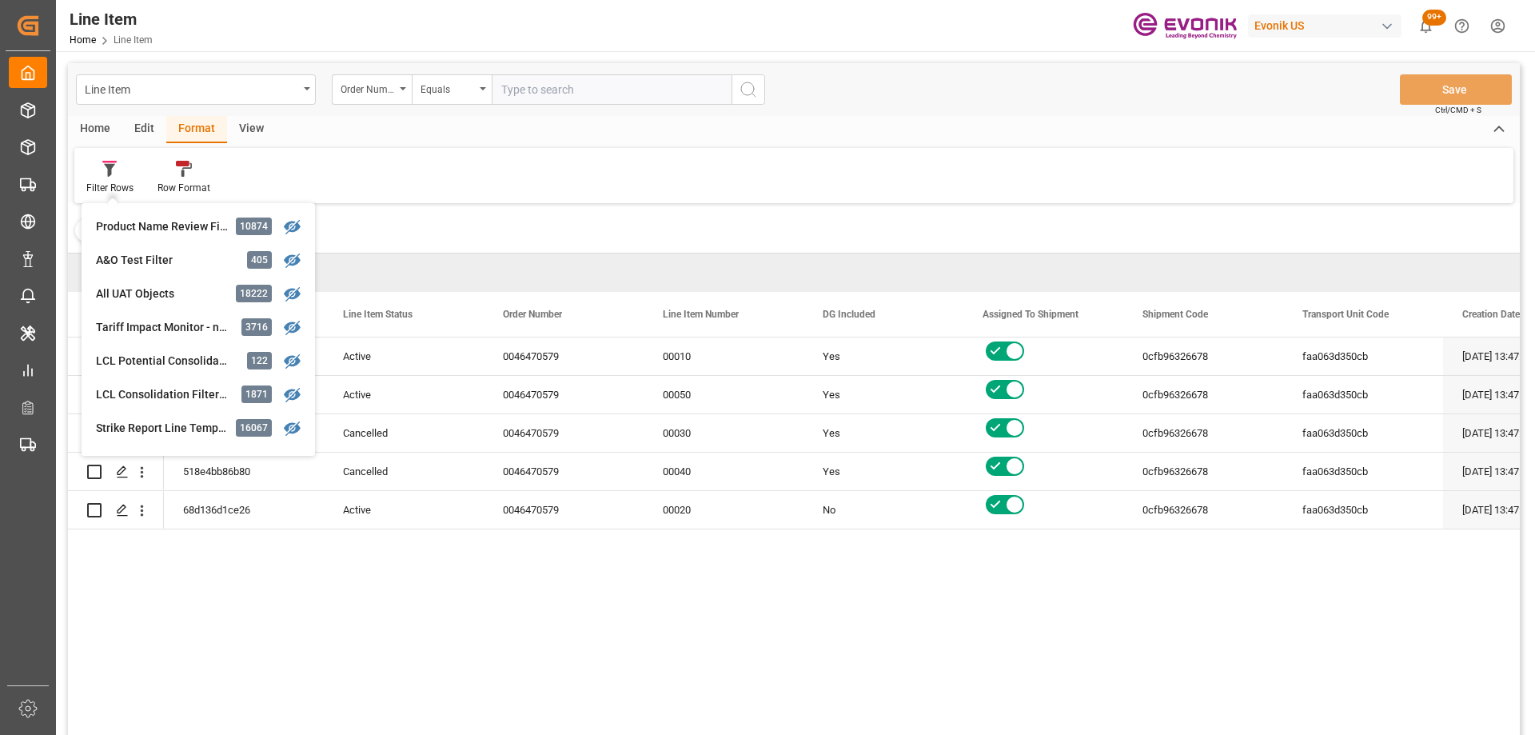
click at [265, 131] on div "View" at bounding box center [251, 129] width 49 height 27
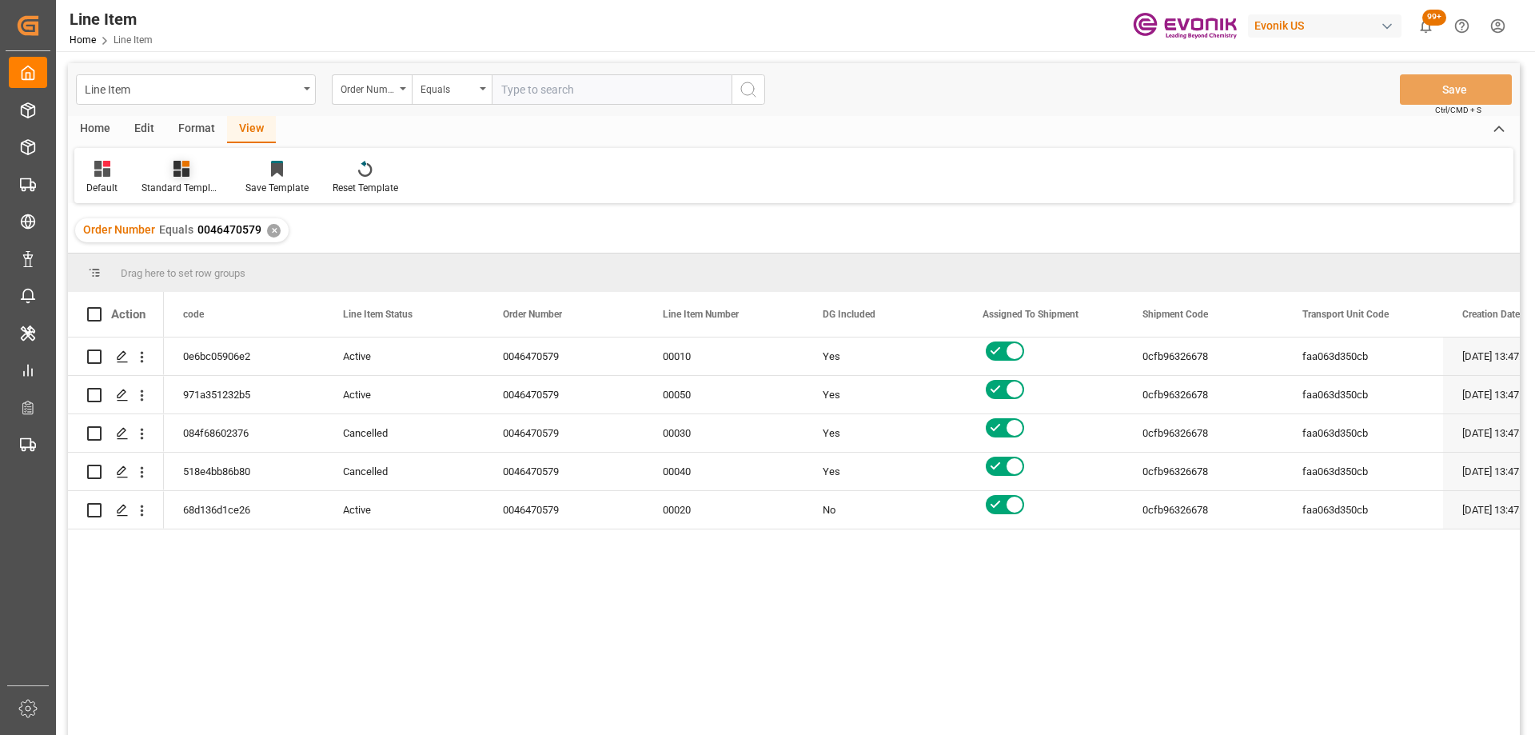
click at [149, 191] on div "Standard Templates" at bounding box center [181, 188] width 80 height 14
click at [197, 361] on div "AES View" at bounding box center [224, 357] width 140 height 17
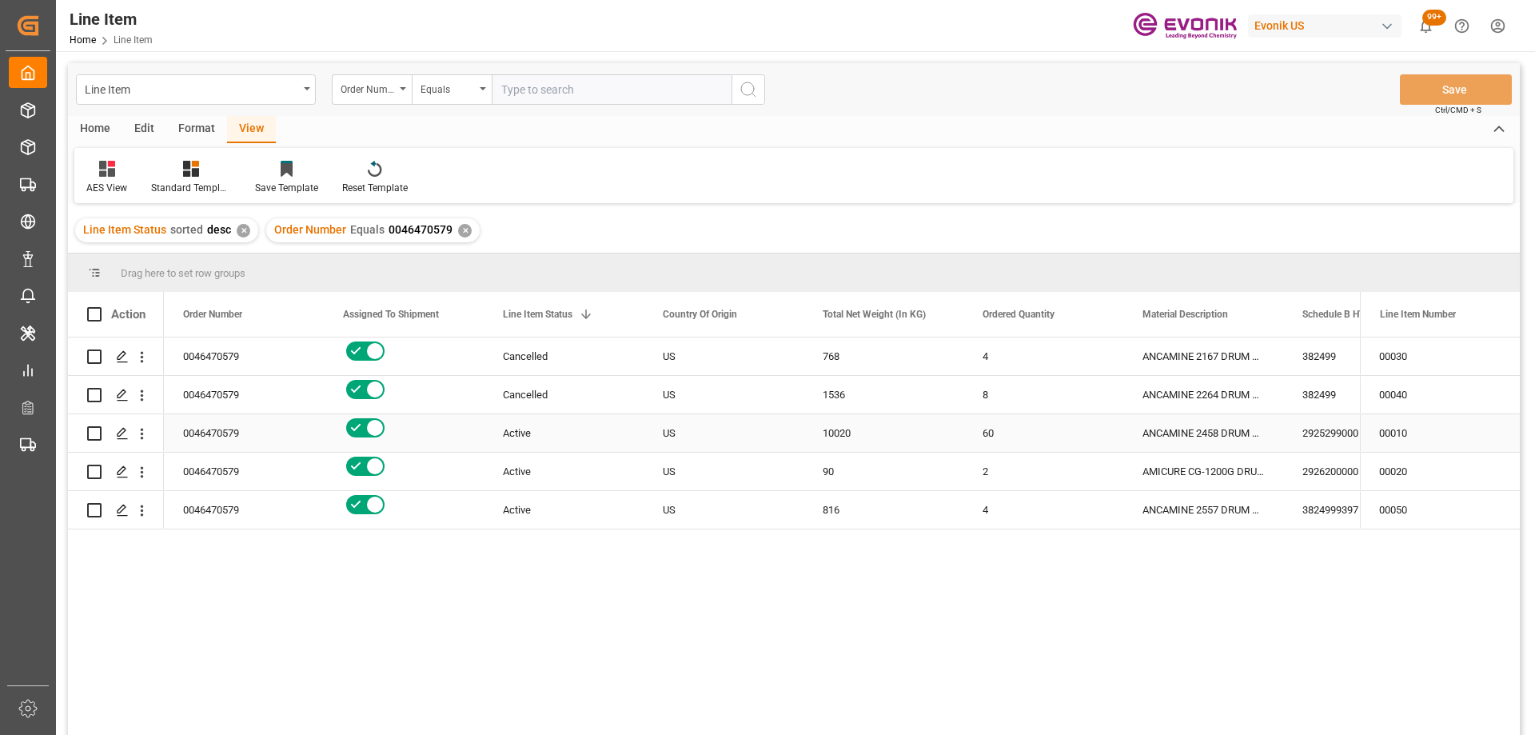
click at [703, 439] on div "US" at bounding box center [723, 433] width 160 height 38
click at [974, 596] on div "0046470579 Cancelled US 768 4 ANCAMINE 2167 DRUM 192KG 382499 4684.8 0046470579…" at bounding box center [762, 541] width 1196 height 408
